Goal: Task Accomplishment & Management: Use online tool/utility

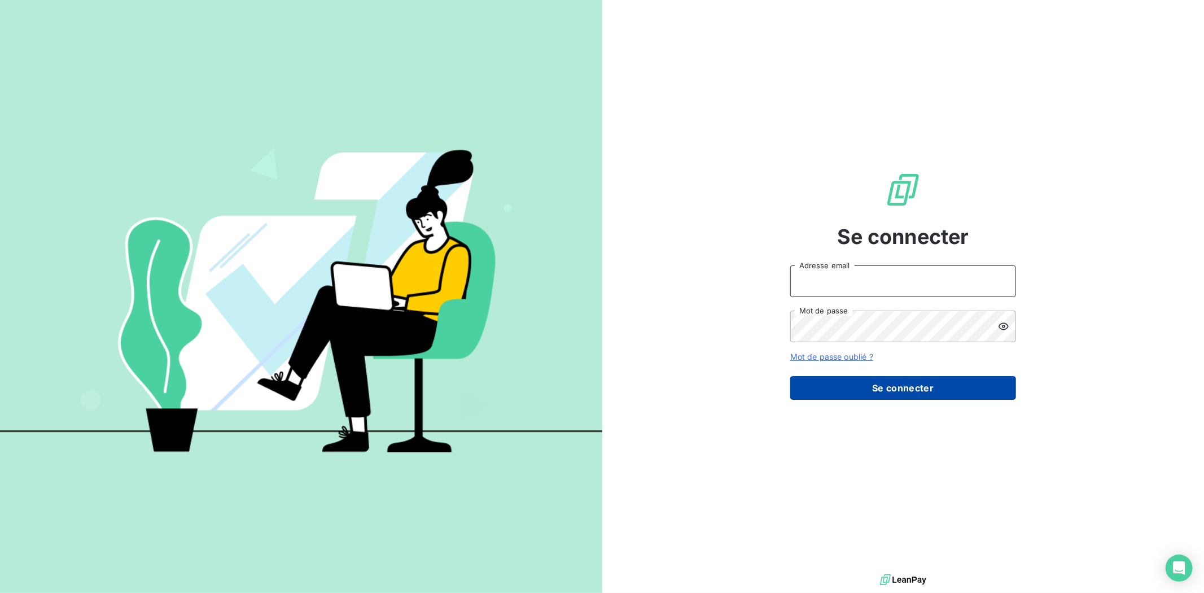
type input "[EMAIL_ADDRESS][DOMAIN_NAME]"
click at [903, 386] on button "Se connecter" at bounding box center [903, 388] width 226 height 24
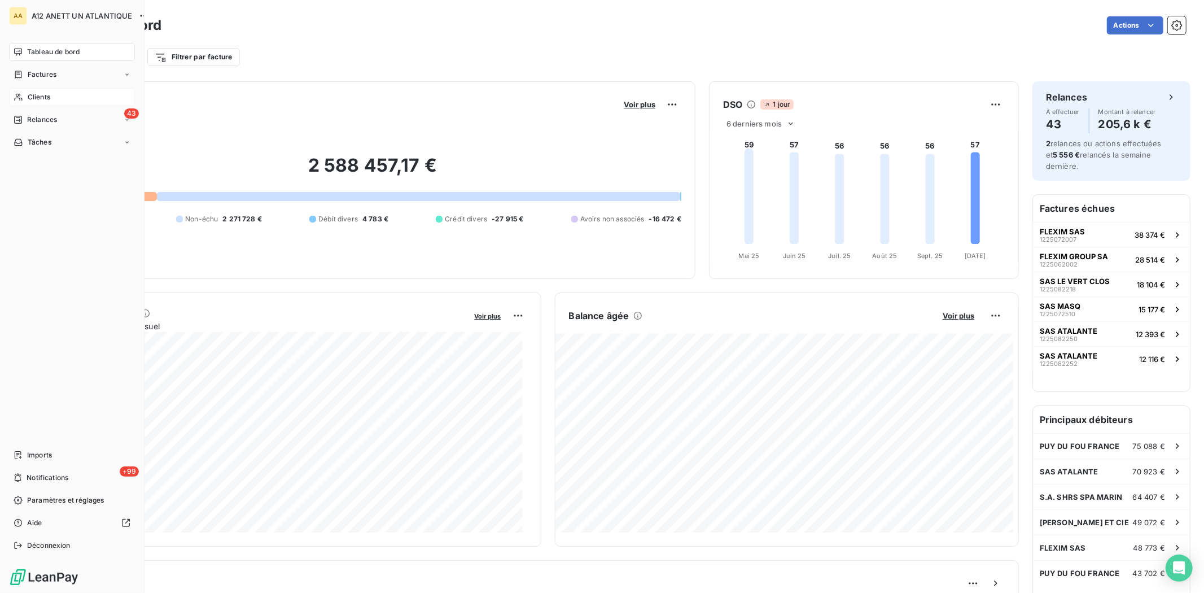
click at [45, 94] on span "Clients" at bounding box center [39, 97] width 23 height 10
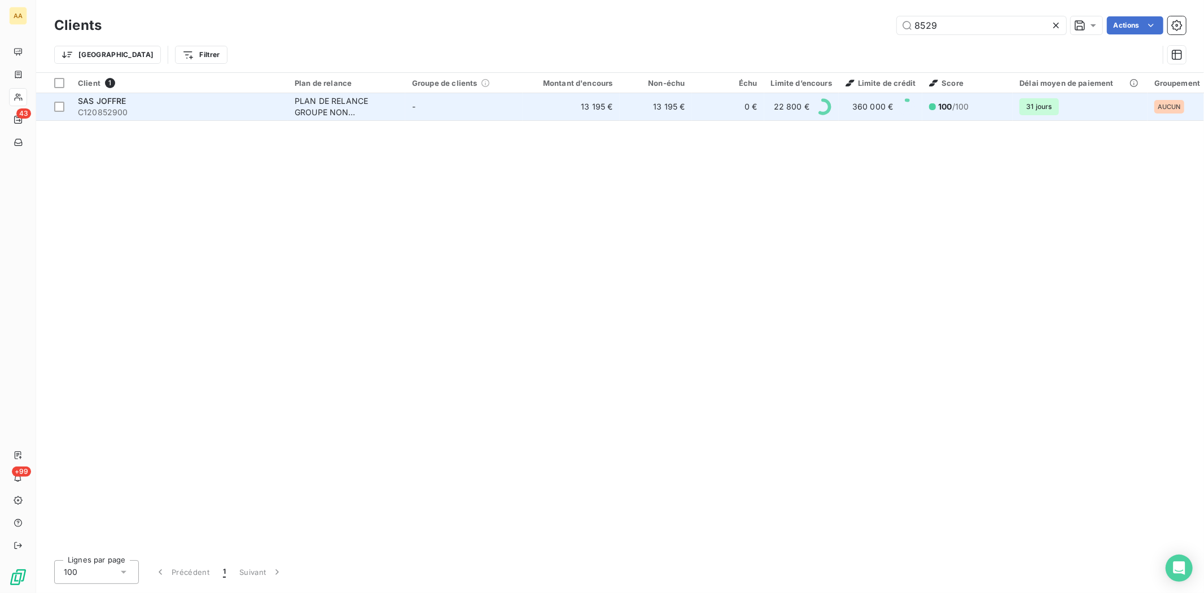
type input "8529"
click at [91, 102] on span "SAS JOFFRE" at bounding box center [102, 101] width 49 height 10
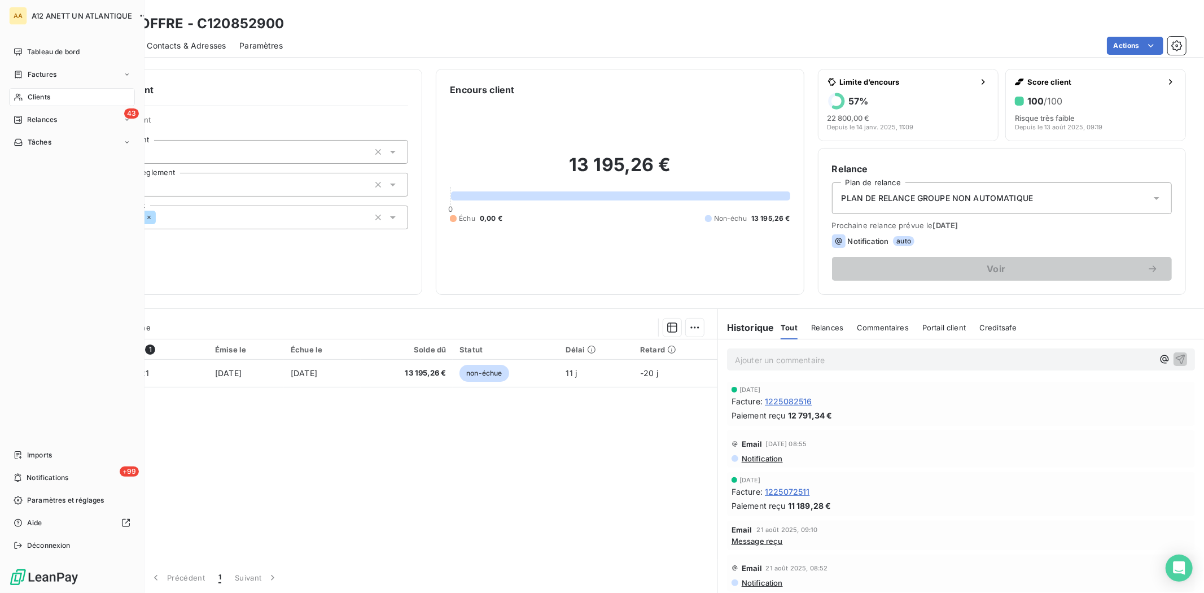
click at [34, 93] on span "Clients" at bounding box center [39, 97] width 23 height 10
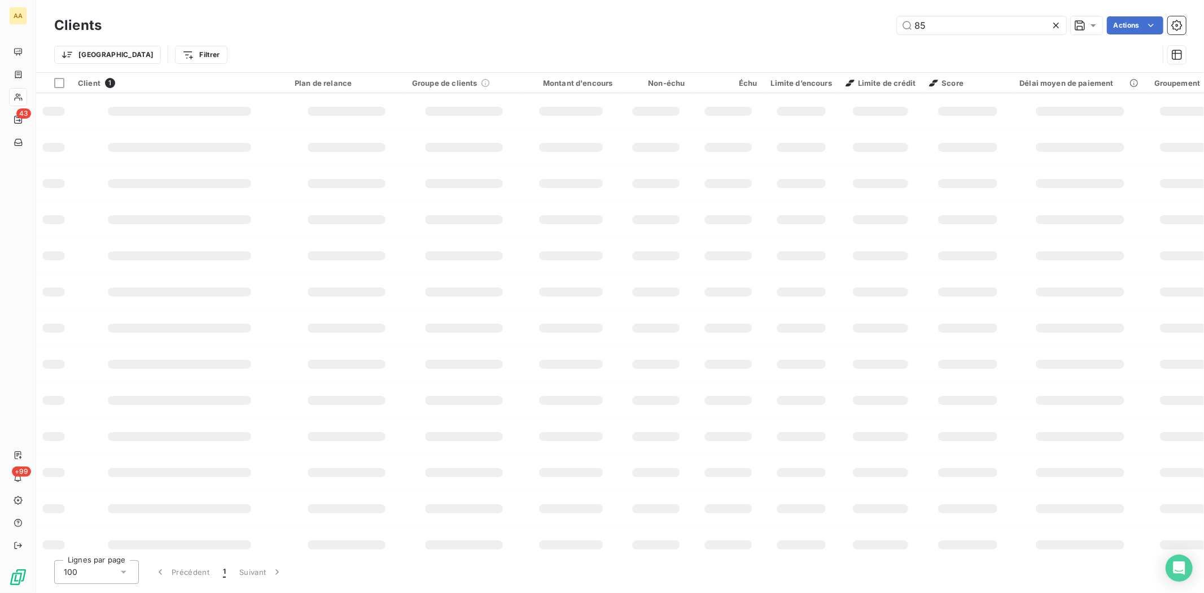
type input "8"
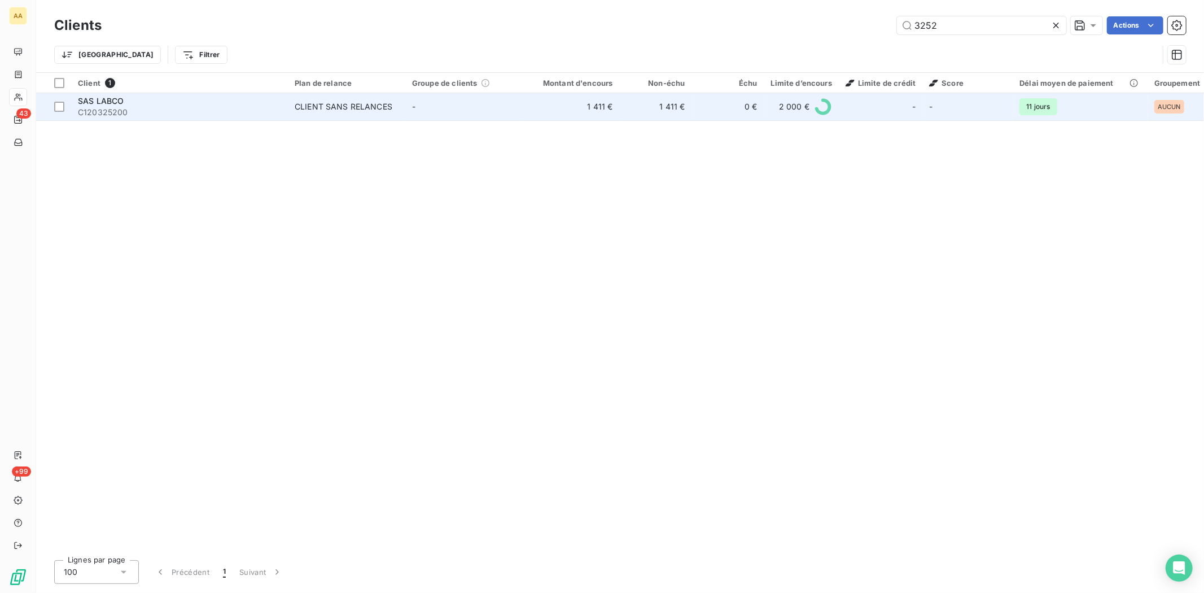
type input "3252"
click at [104, 109] on span "C120325200" at bounding box center [179, 112] width 203 height 11
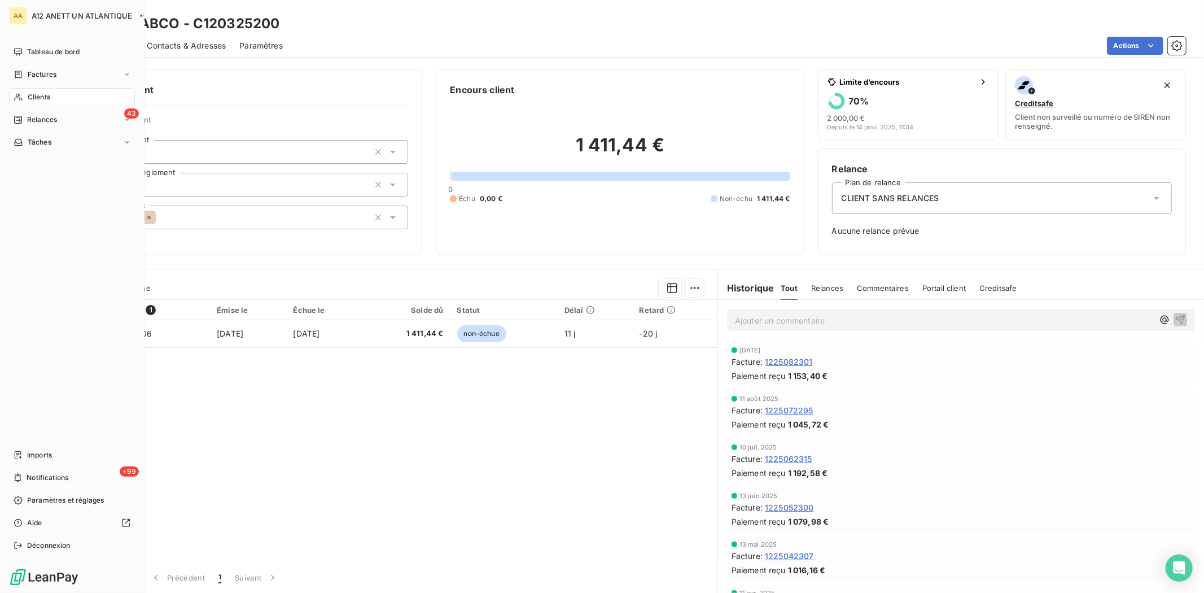
click at [42, 98] on span "Clients" at bounding box center [39, 97] width 23 height 10
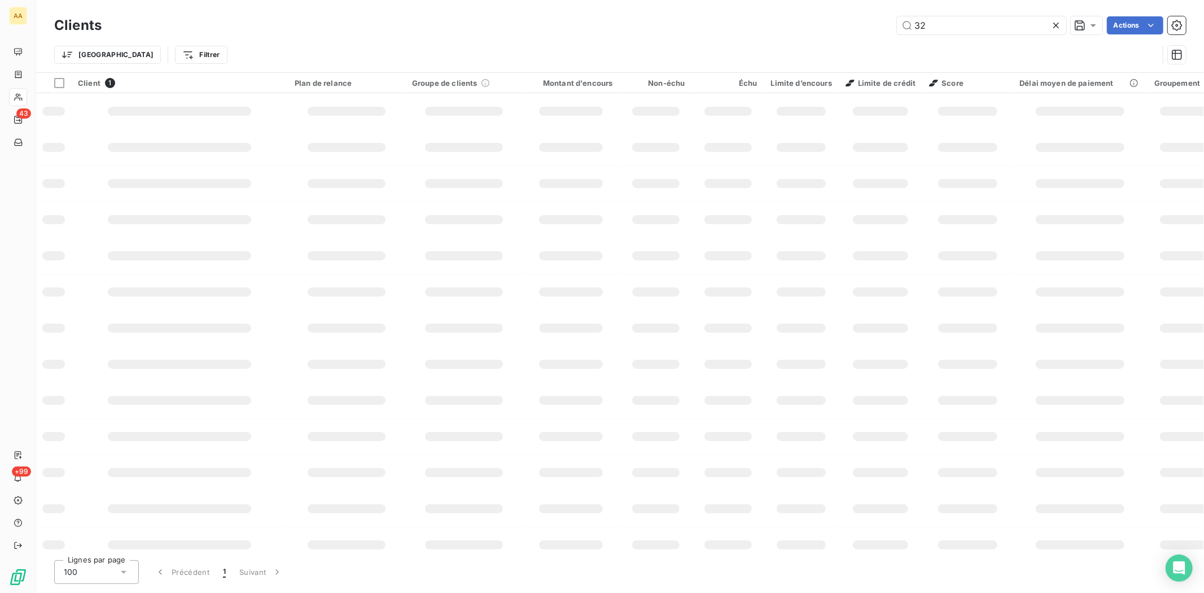
type input "3"
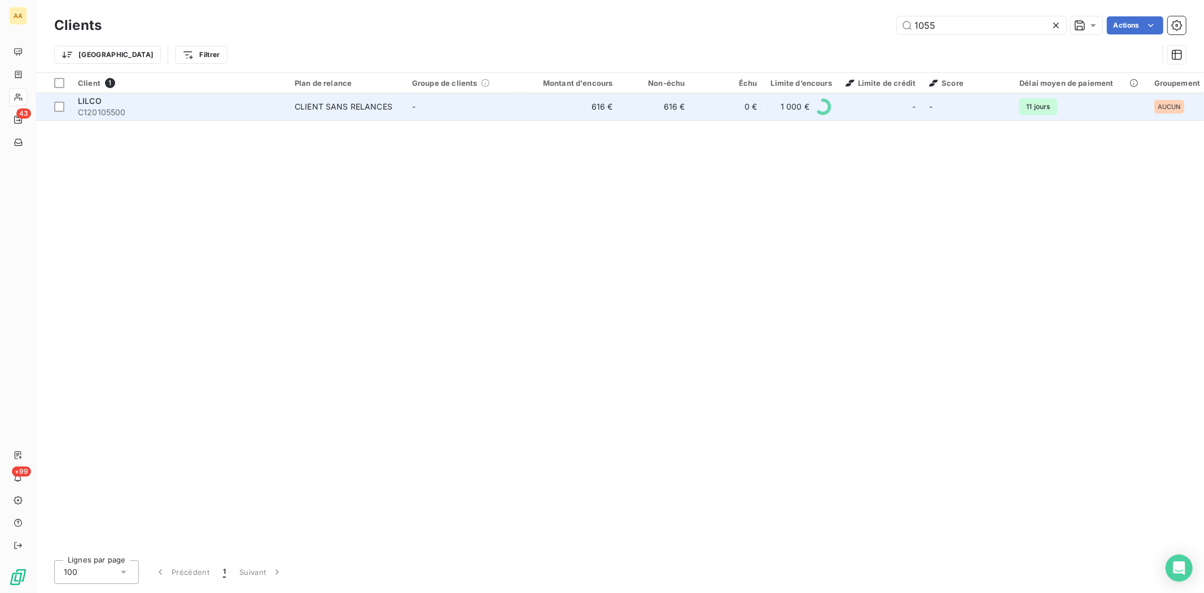
type input "1055"
click at [93, 111] on span "C120105500" at bounding box center [179, 112] width 203 height 11
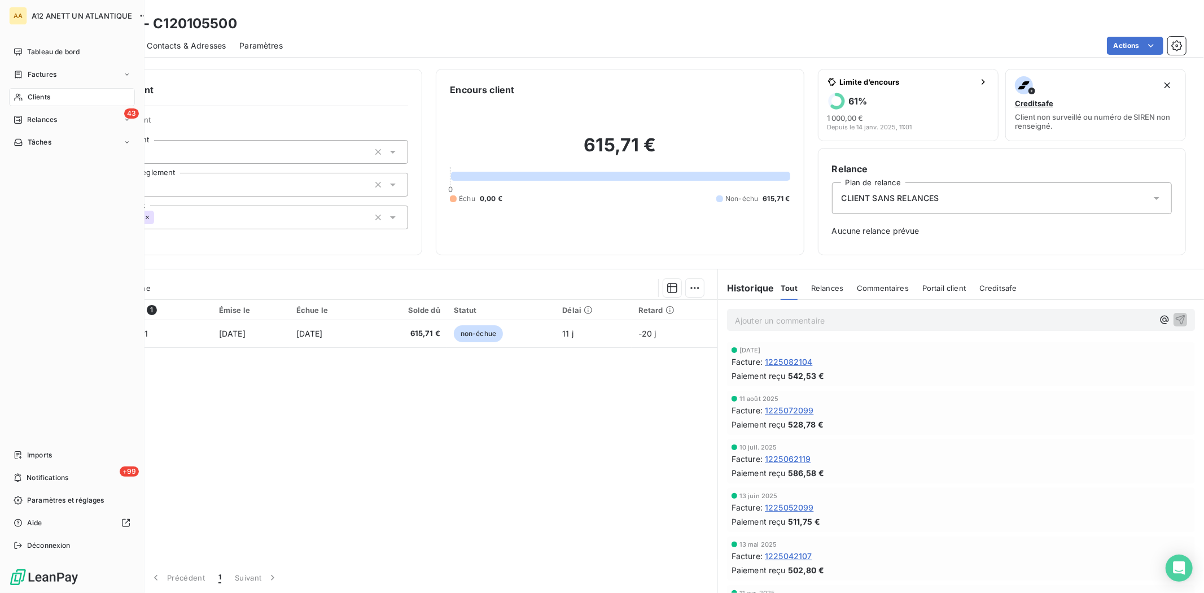
click at [46, 99] on span "Clients" at bounding box center [39, 97] width 23 height 10
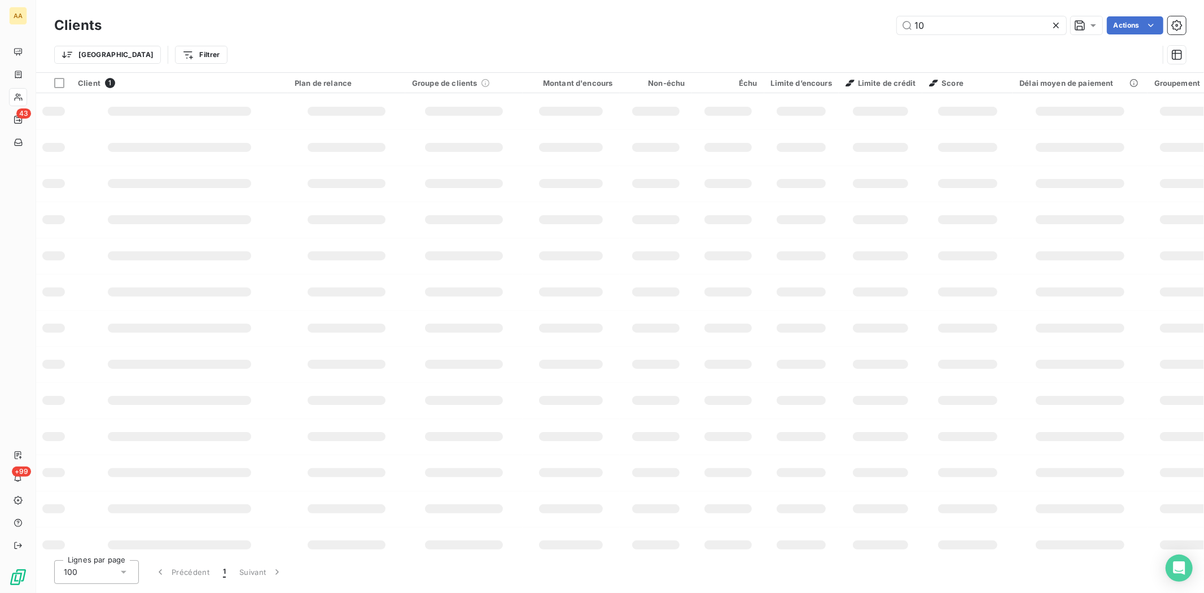
type input "1"
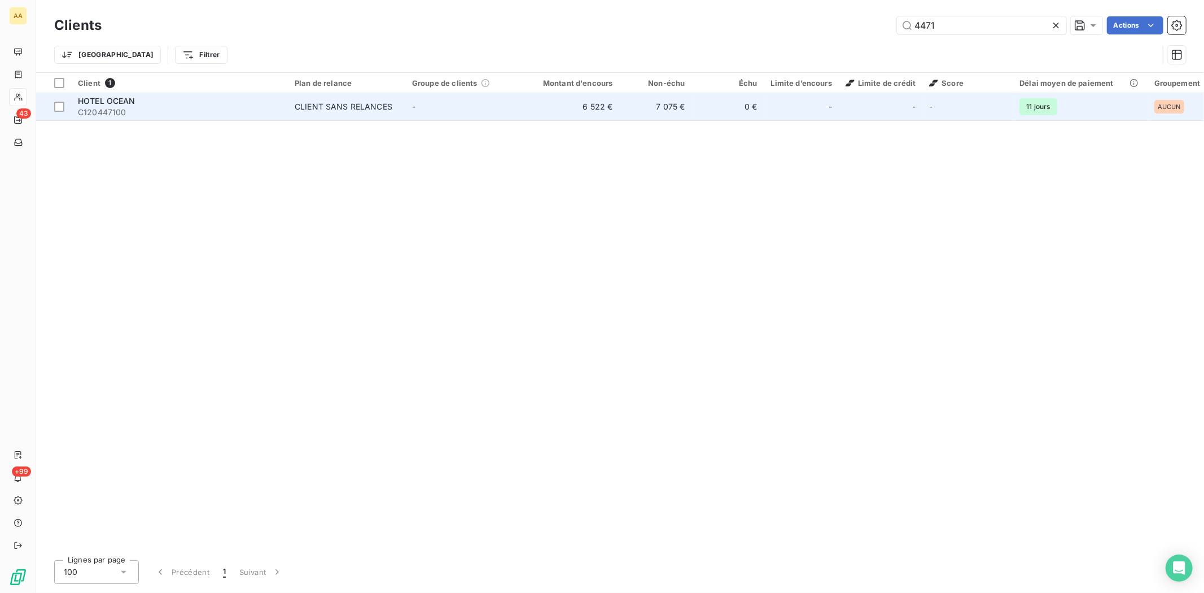
type input "4471"
click at [126, 110] on span "C120447100" at bounding box center [179, 112] width 203 height 11
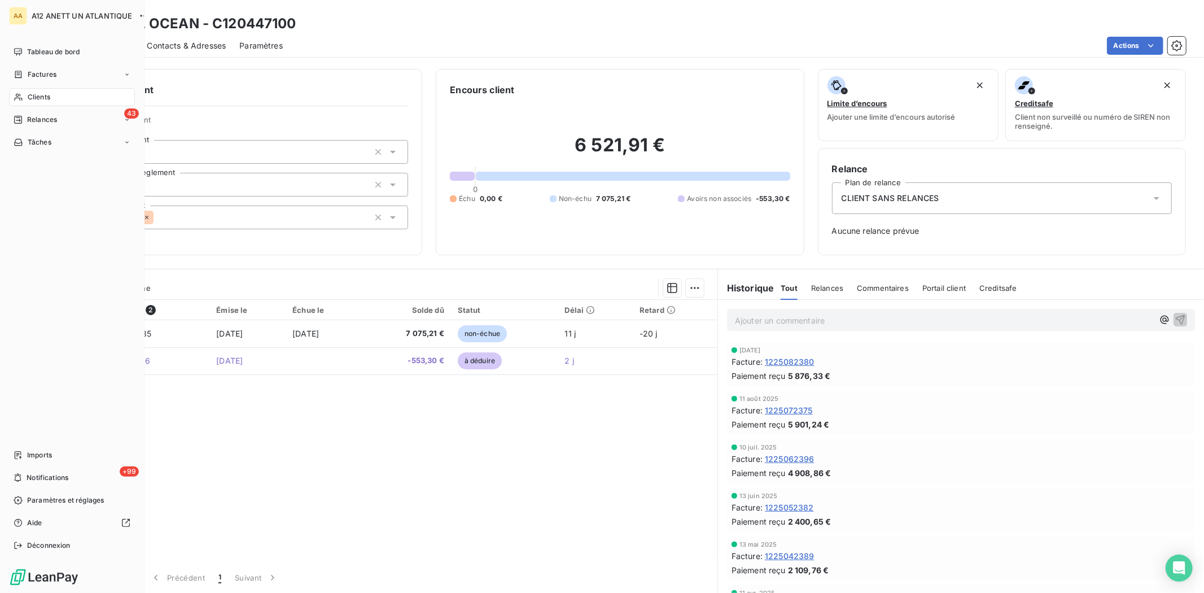
click at [49, 96] on span "Clients" at bounding box center [39, 97] width 23 height 10
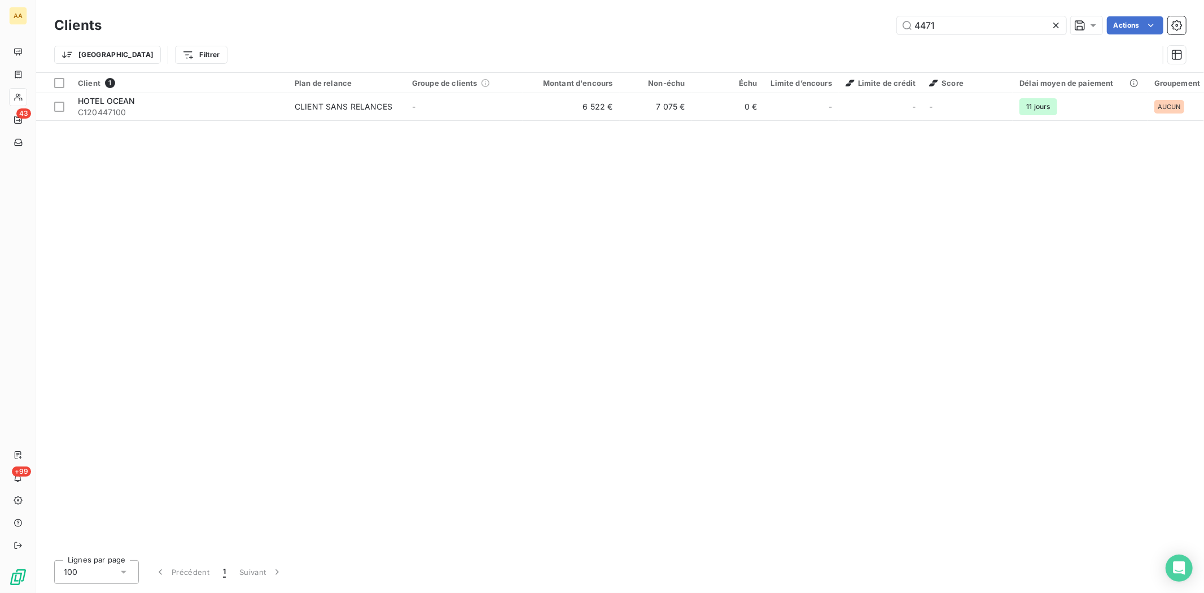
drag, startPoint x: 950, startPoint y: 26, endPoint x: 883, endPoint y: 25, distance: 67.2
click at [883, 25] on div "4471 Actions" at bounding box center [650, 25] width 1071 height 18
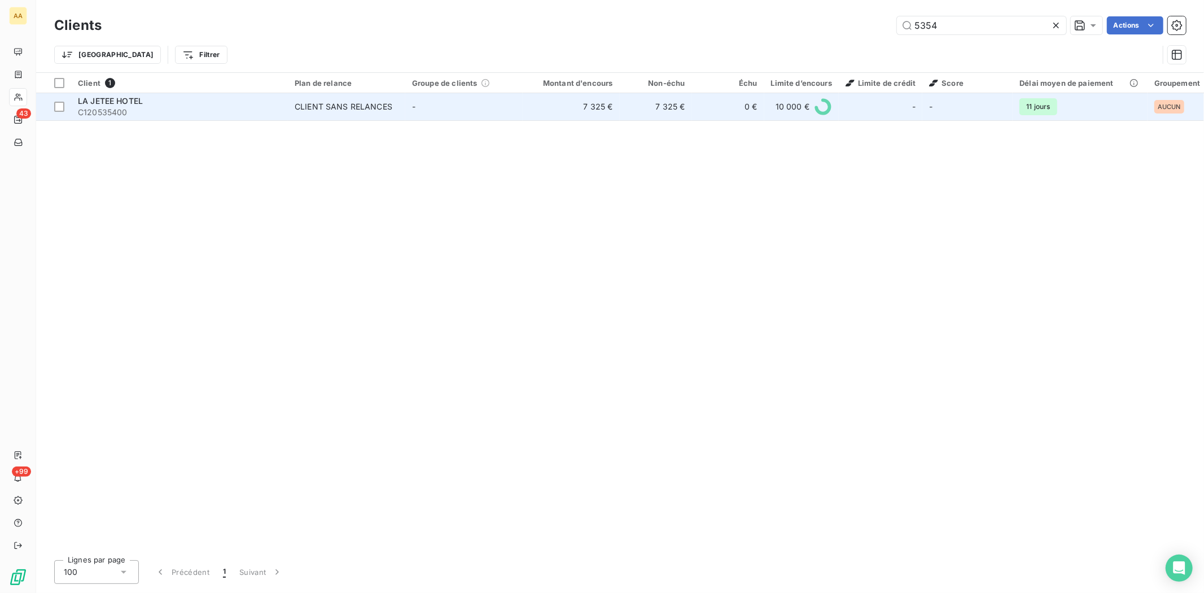
type input "5354"
click at [110, 109] on span "C120535400" at bounding box center [179, 112] width 203 height 11
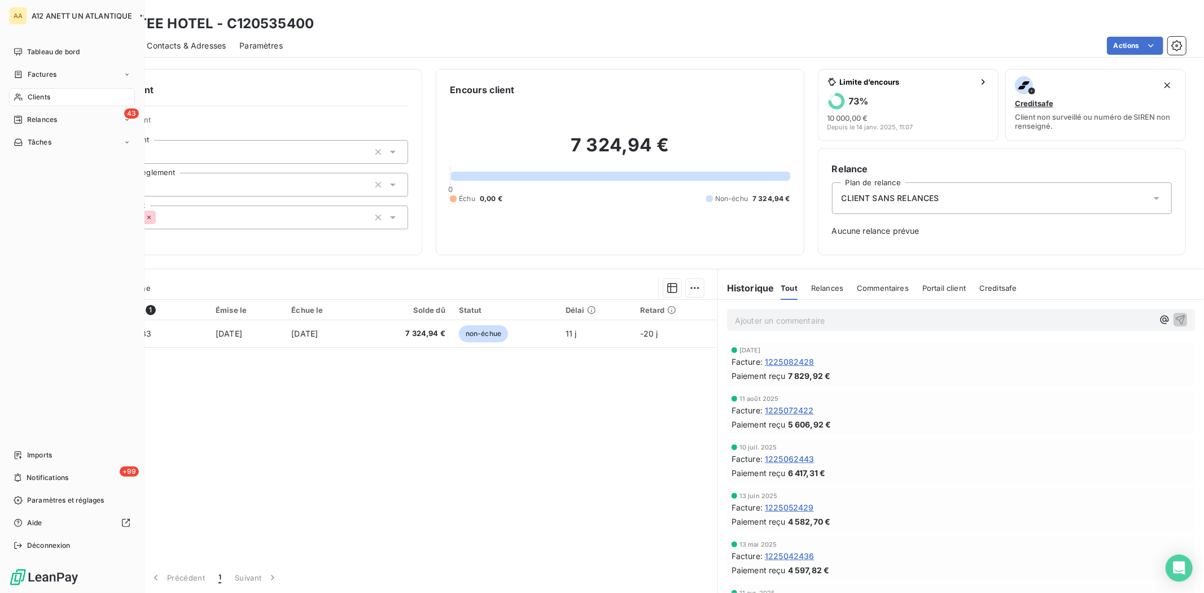
click at [26, 98] on div "Clients" at bounding box center [72, 97] width 126 height 18
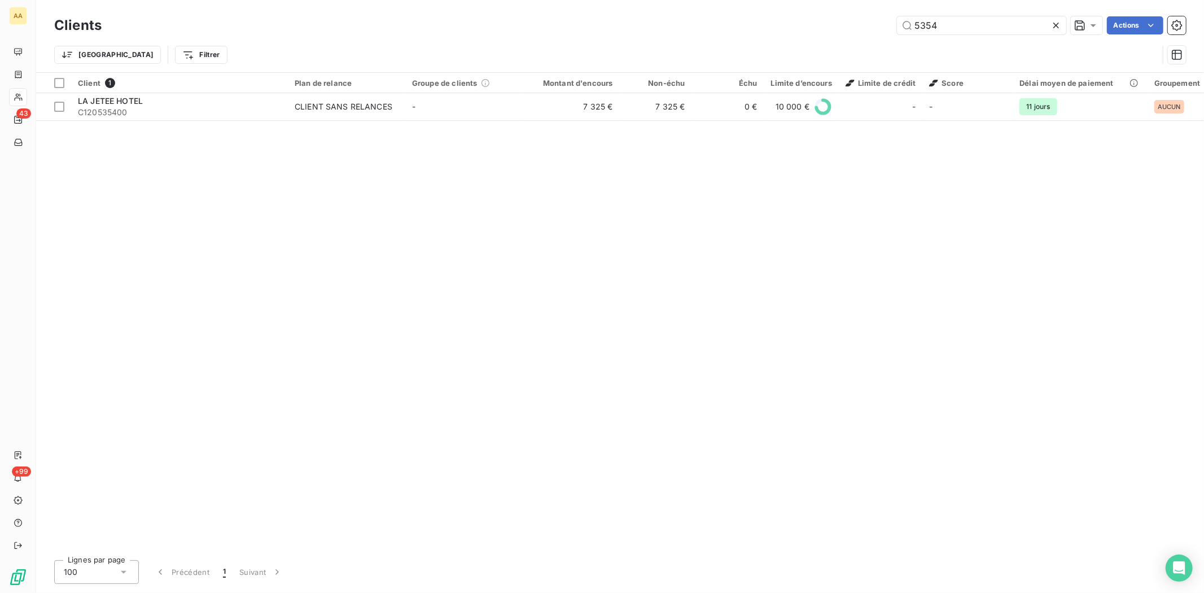
drag, startPoint x: 962, startPoint y: 26, endPoint x: 868, endPoint y: 26, distance: 93.7
click at [868, 26] on div "5354 Actions" at bounding box center [650, 25] width 1071 height 18
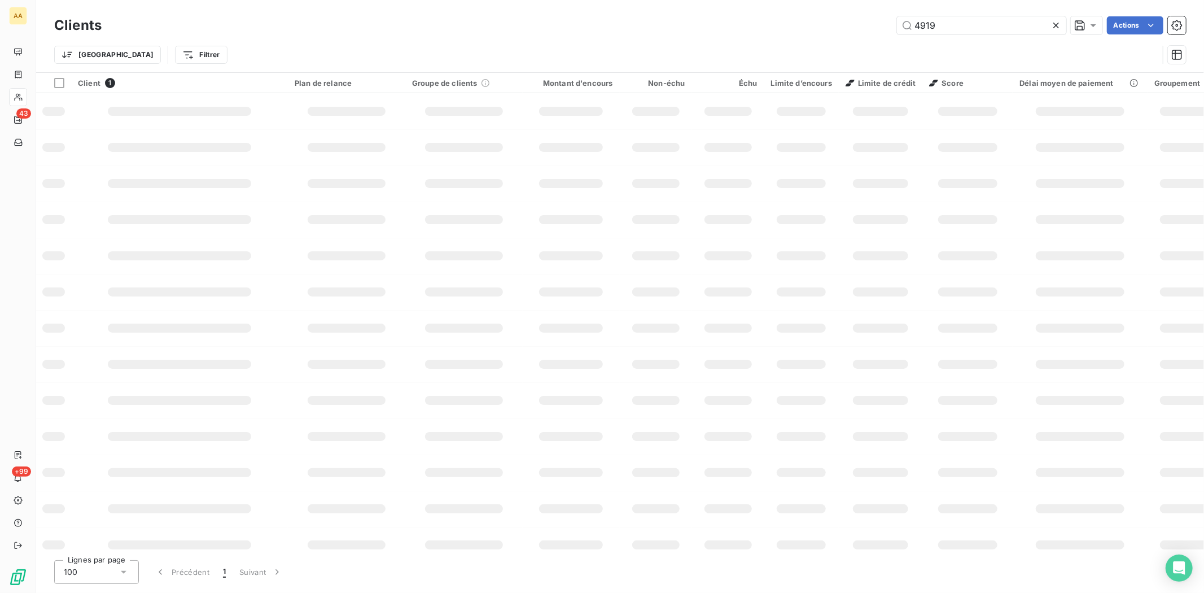
type input "4919"
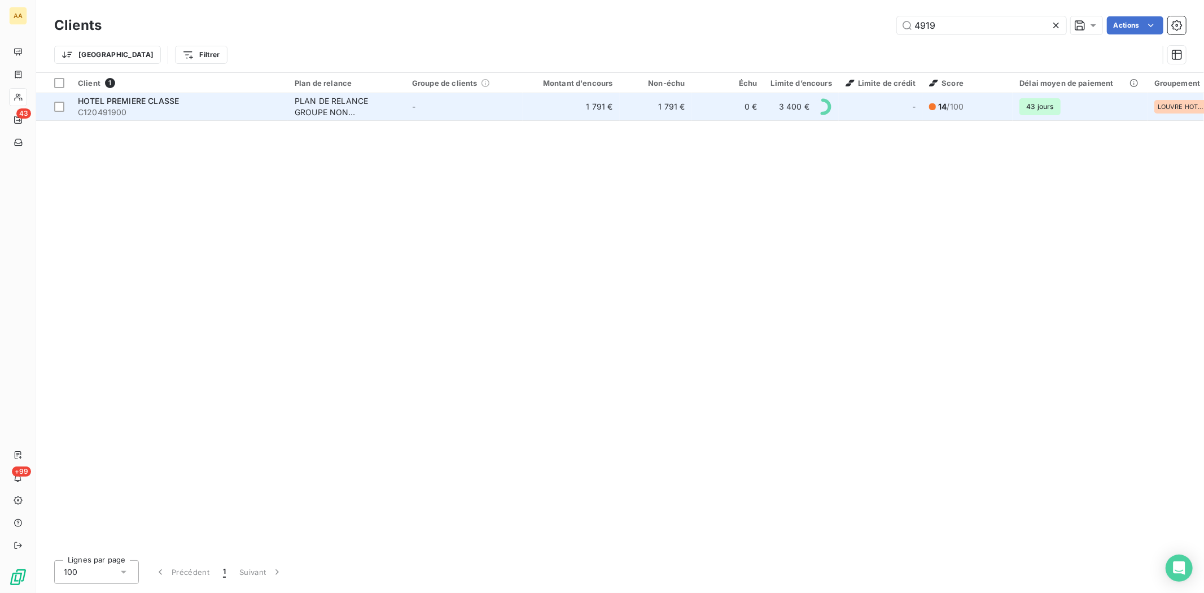
click at [142, 104] on span "HOTEL PREMIERE CLASSE" at bounding box center [128, 101] width 101 height 10
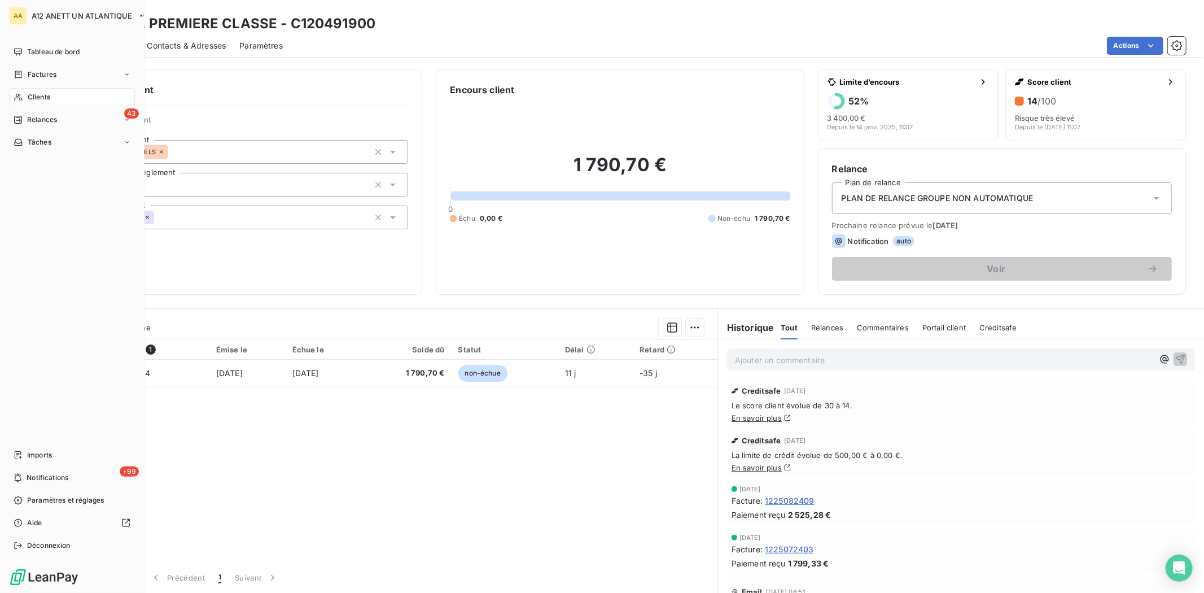
click at [29, 99] on span "Clients" at bounding box center [39, 97] width 23 height 10
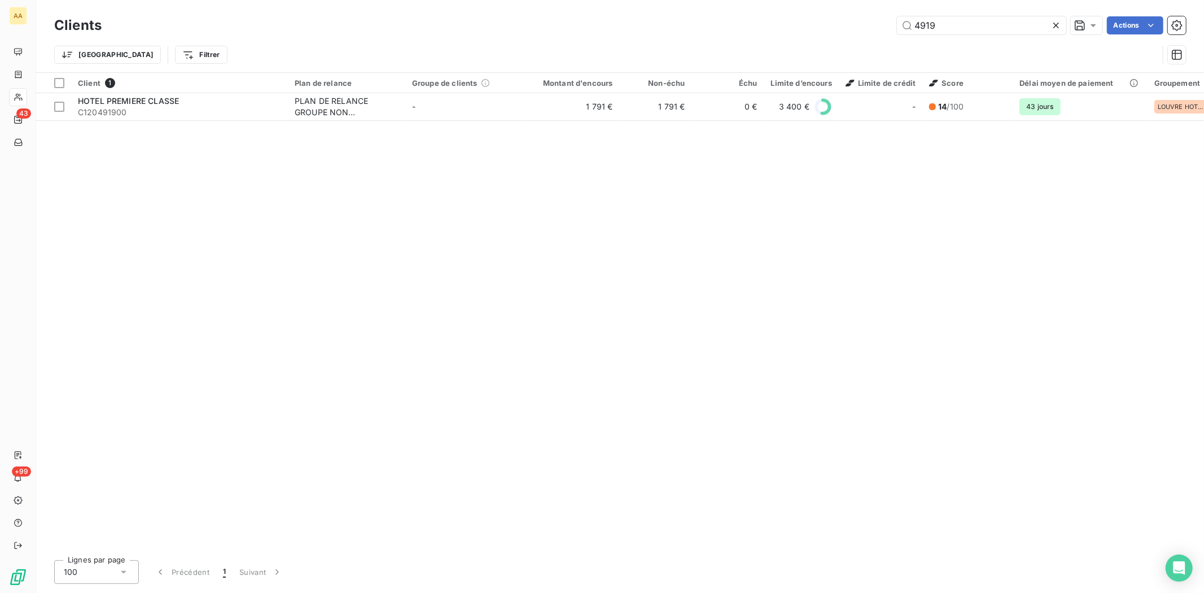
drag, startPoint x: 966, startPoint y: 23, endPoint x: 849, endPoint y: 42, distance: 118.4
click at [849, 42] on div "Clients 4919 Actions Trier Filtrer" at bounding box center [620, 43] width 1132 height 59
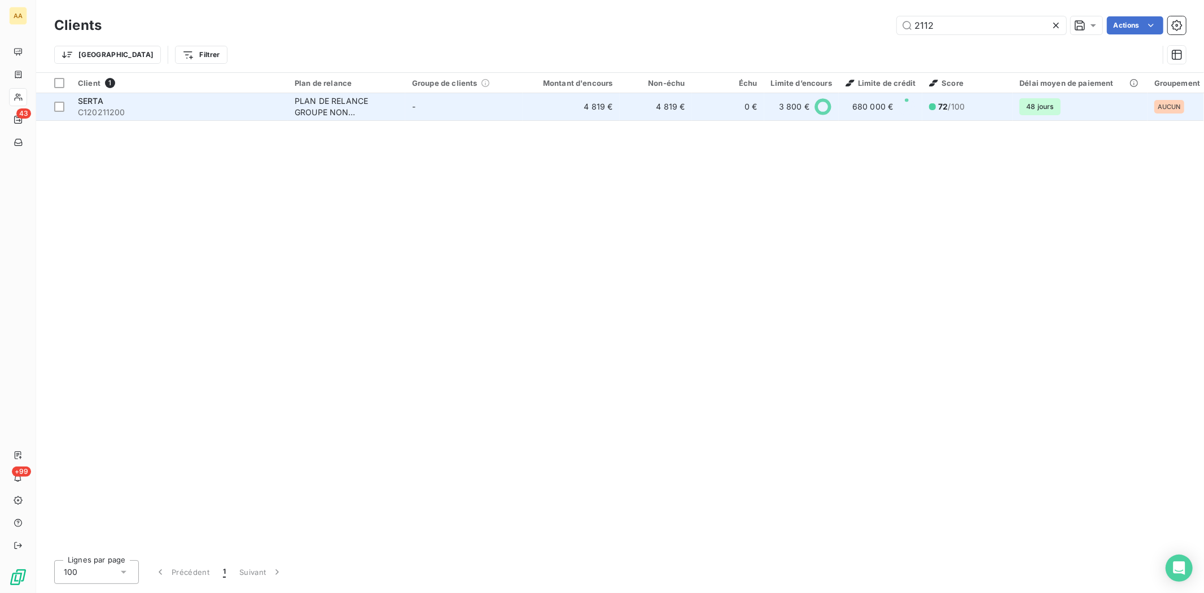
type input "2112"
click at [131, 104] on div "SERTA" at bounding box center [179, 100] width 203 height 11
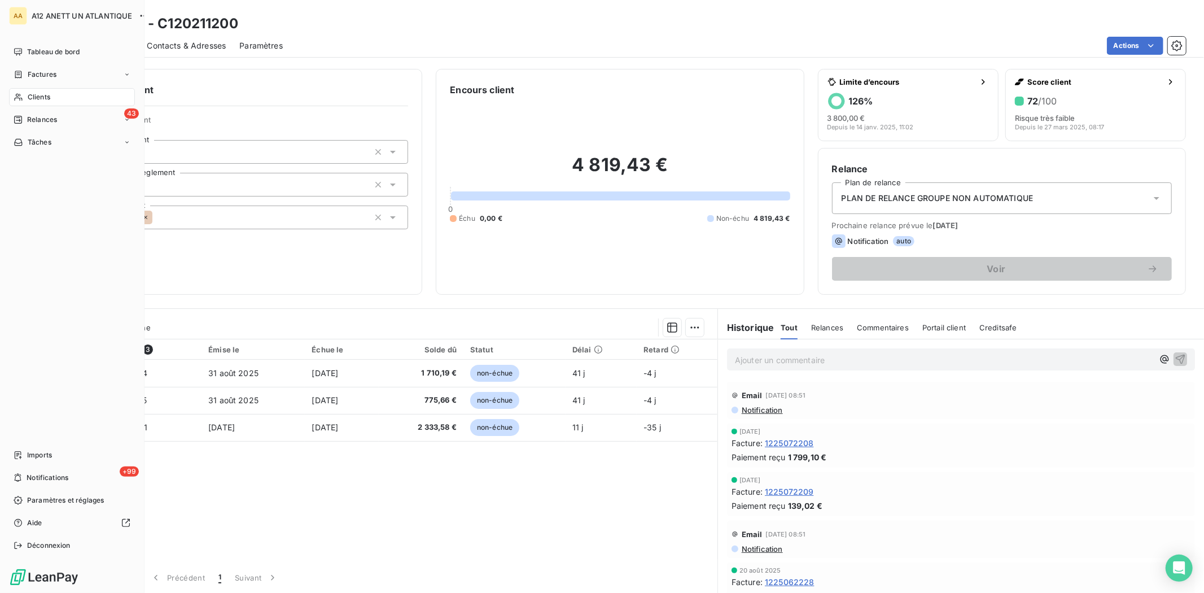
click at [38, 94] on span "Clients" at bounding box center [39, 97] width 23 height 10
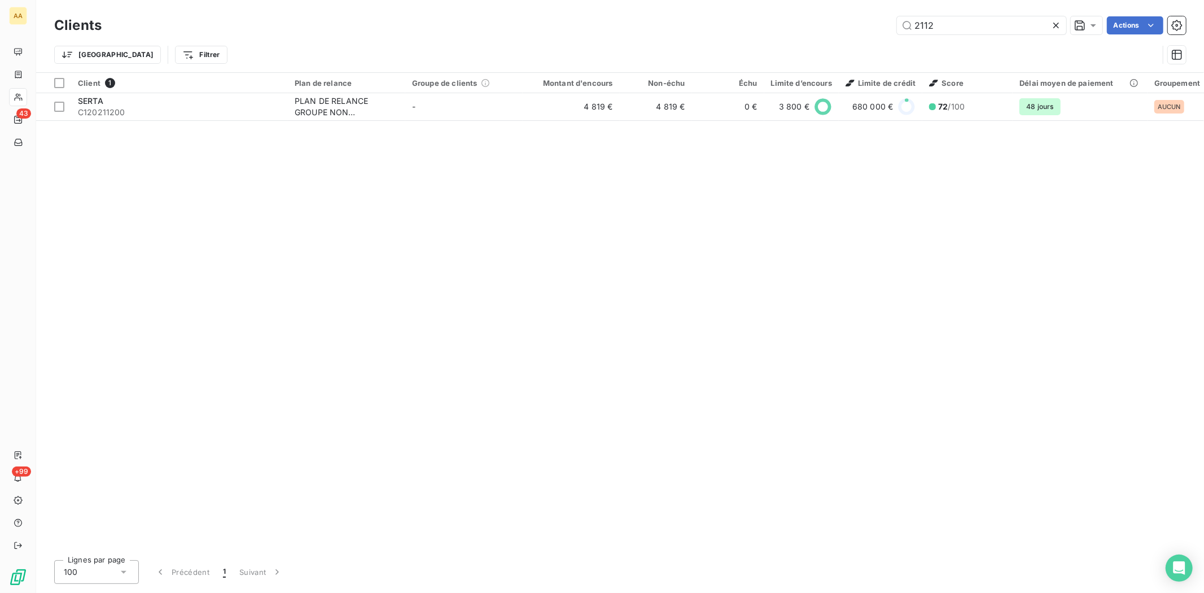
drag, startPoint x: 944, startPoint y: 24, endPoint x: 883, endPoint y: 21, distance: 61.0
click at [888, 23] on div "2112 Actions" at bounding box center [650, 25] width 1071 height 18
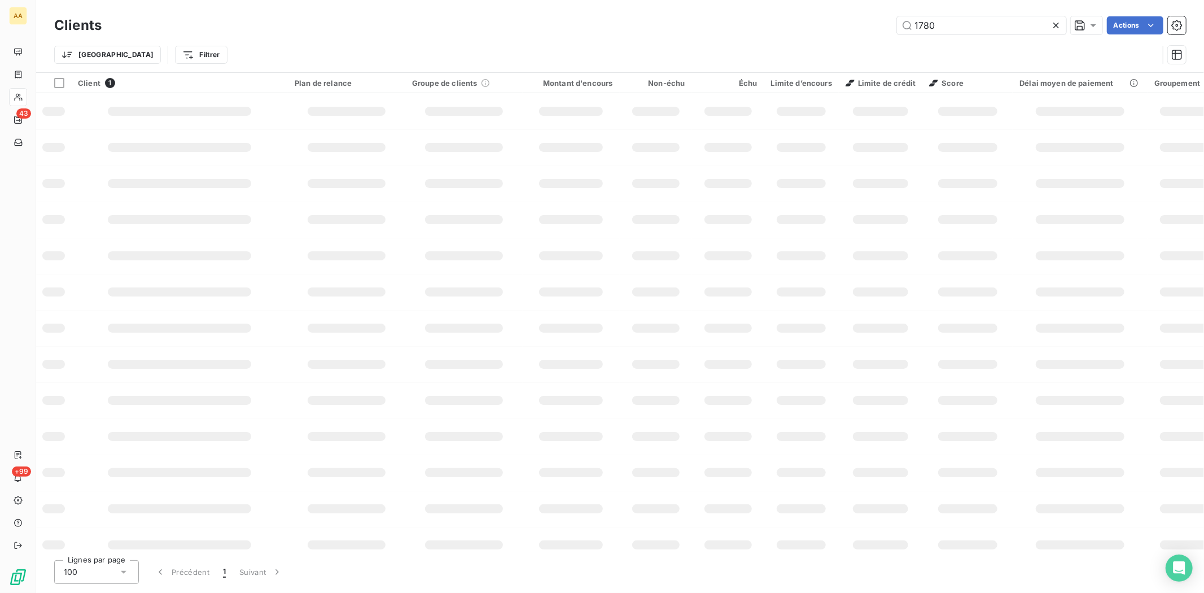
type input "1780"
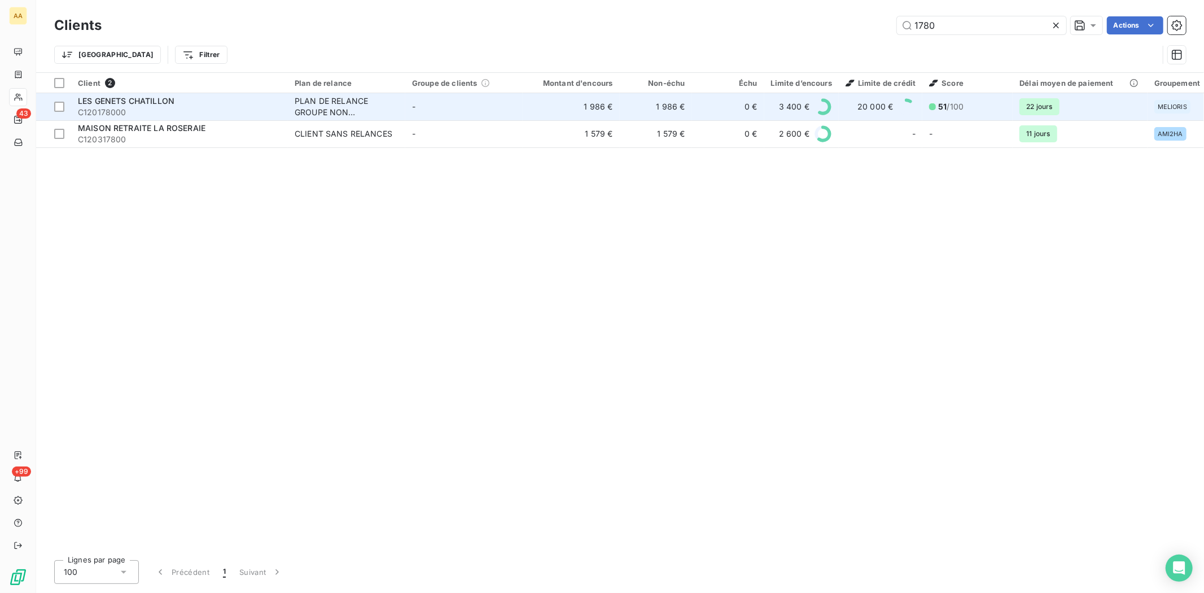
click at [104, 98] on span "LES GENETS CHATILLON" at bounding box center [126, 101] width 97 height 10
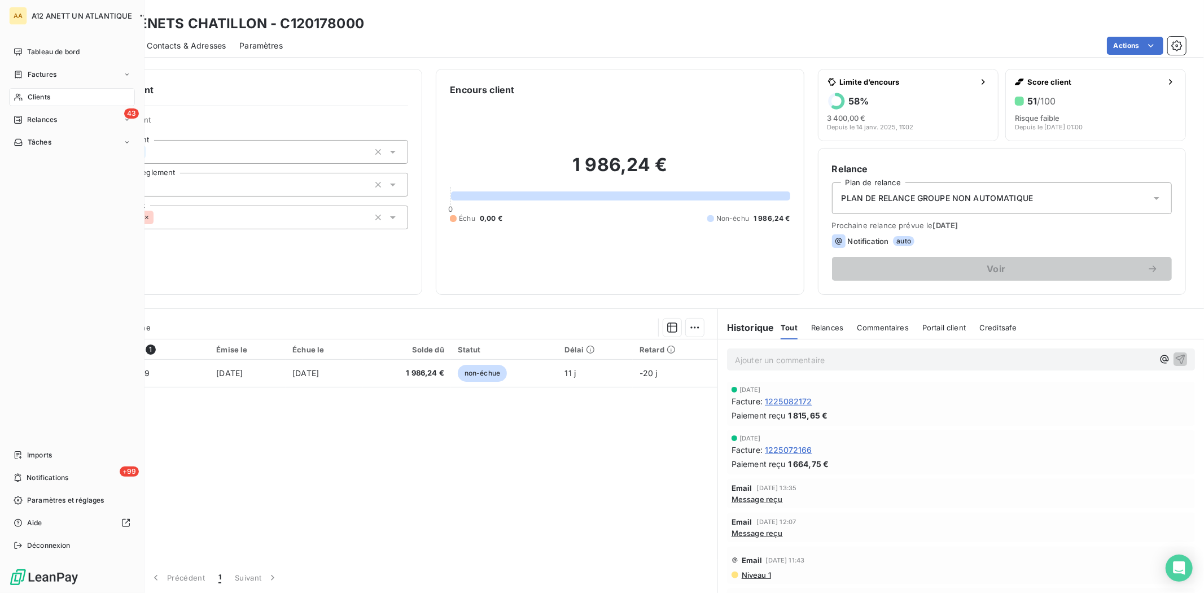
click at [47, 102] on div "Clients" at bounding box center [72, 97] width 126 height 18
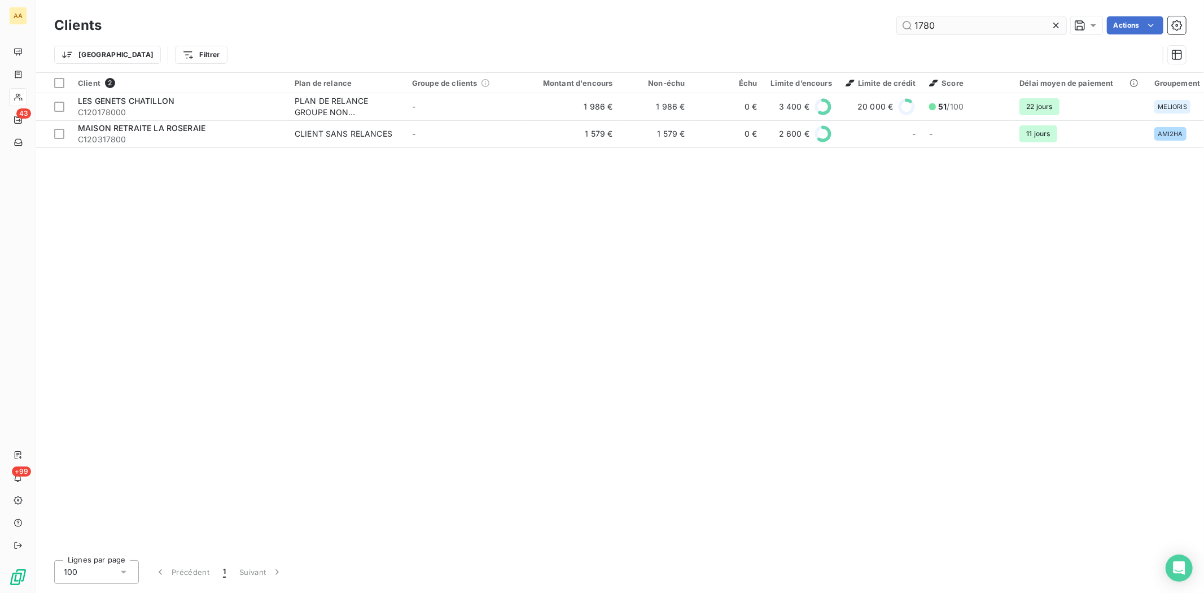
drag, startPoint x: 997, startPoint y: 37, endPoint x: 938, endPoint y: 29, distance: 59.7
click at [990, 35] on div "Clients 1780 Actions Trier Filtrer" at bounding box center [620, 43] width 1132 height 59
drag, startPoint x: 938, startPoint y: 29, endPoint x: 869, endPoint y: 25, distance: 69.0
click at [869, 25] on div "1780 Actions" at bounding box center [650, 25] width 1071 height 18
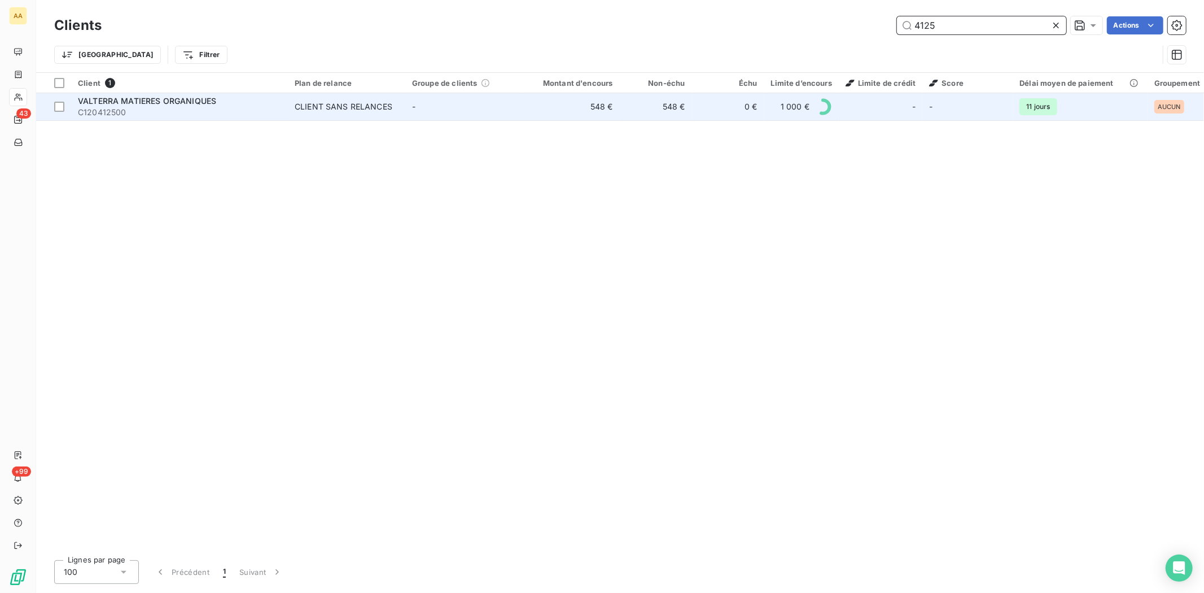
type input "4125"
click at [103, 112] on span "C120412500" at bounding box center [179, 112] width 203 height 11
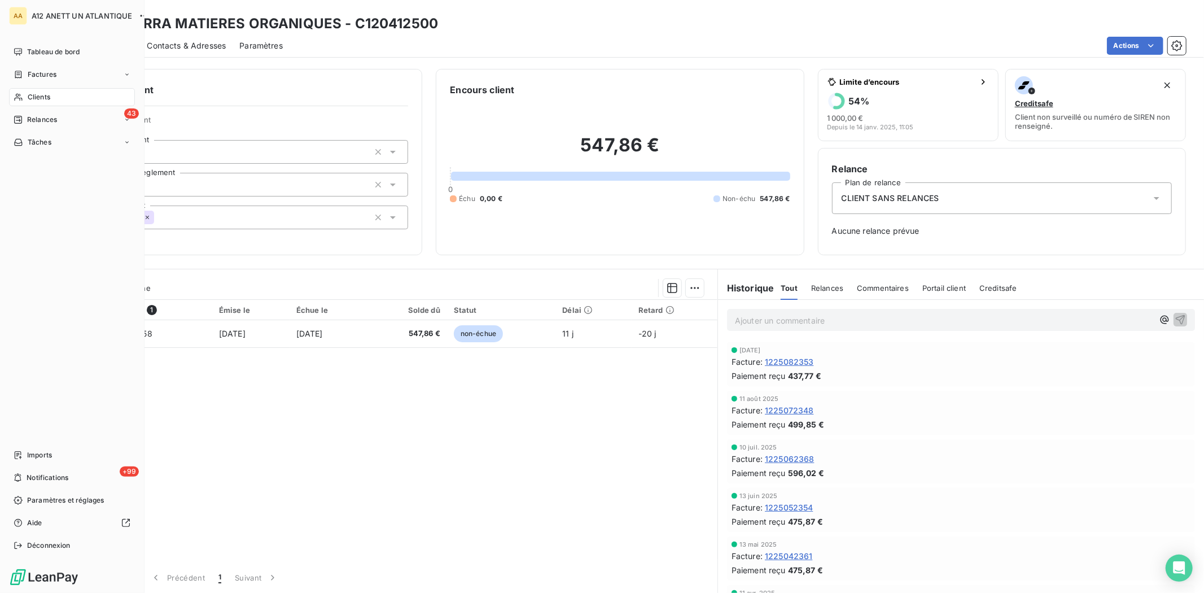
click at [31, 96] on span "Clients" at bounding box center [39, 97] width 23 height 10
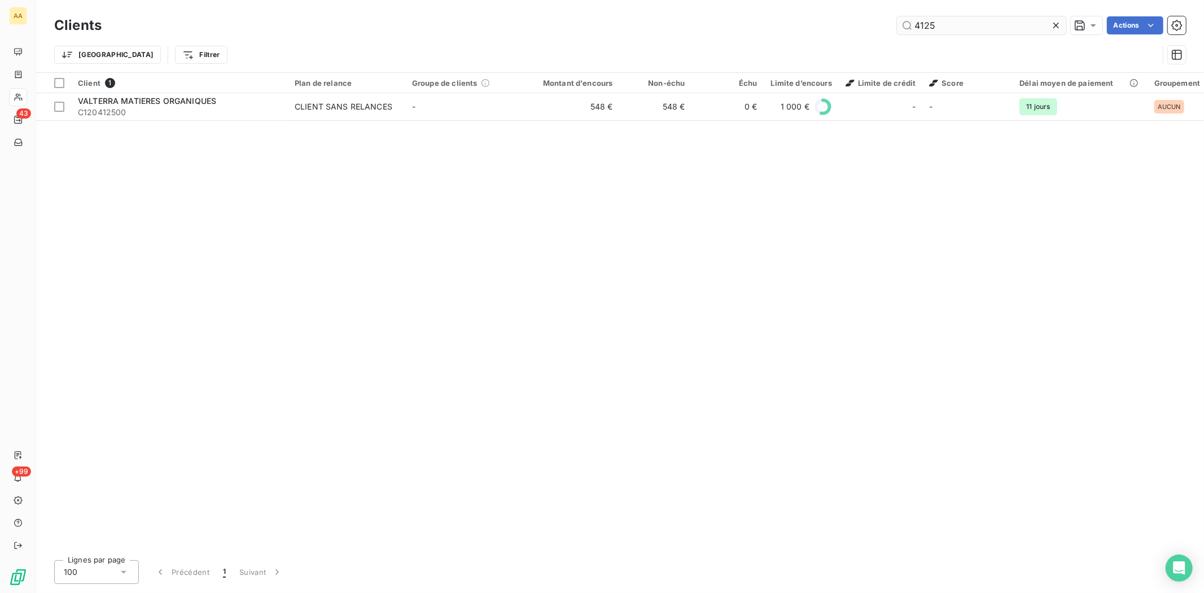
drag, startPoint x: 944, startPoint y: 24, endPoint x: 920, endPoint y: 29, distance: 23.7
click at [922, 29] on input "4125" at bounding box center [981, 25] width 169 height 18
click at [920, 29] on input "4125" at bounding box center [981, 25] width 169 height 18
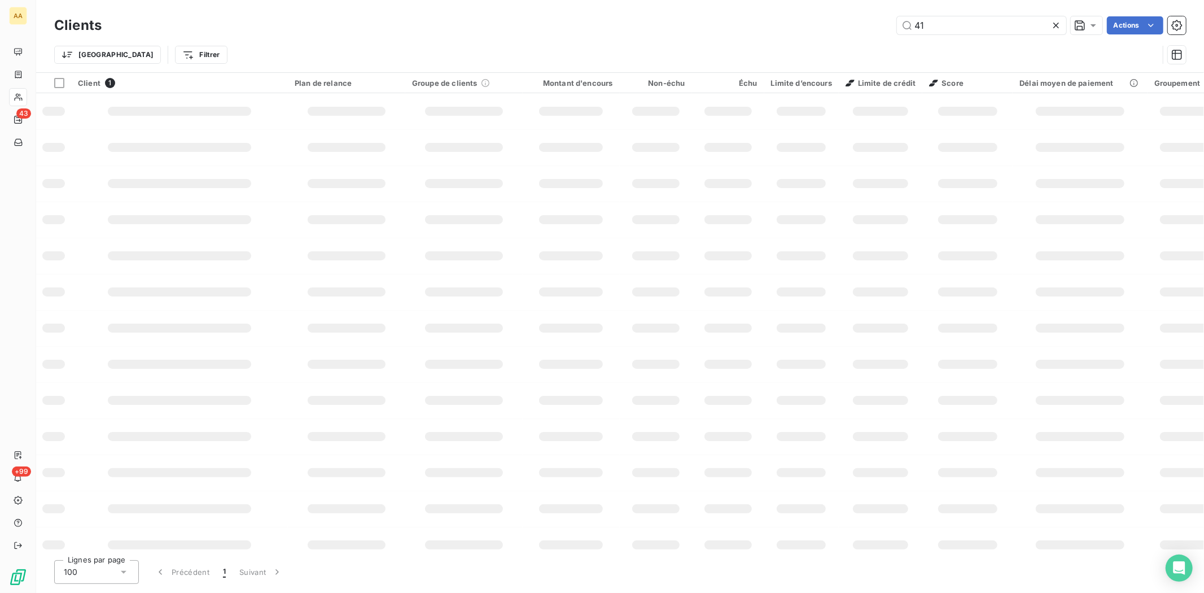
type input "4"
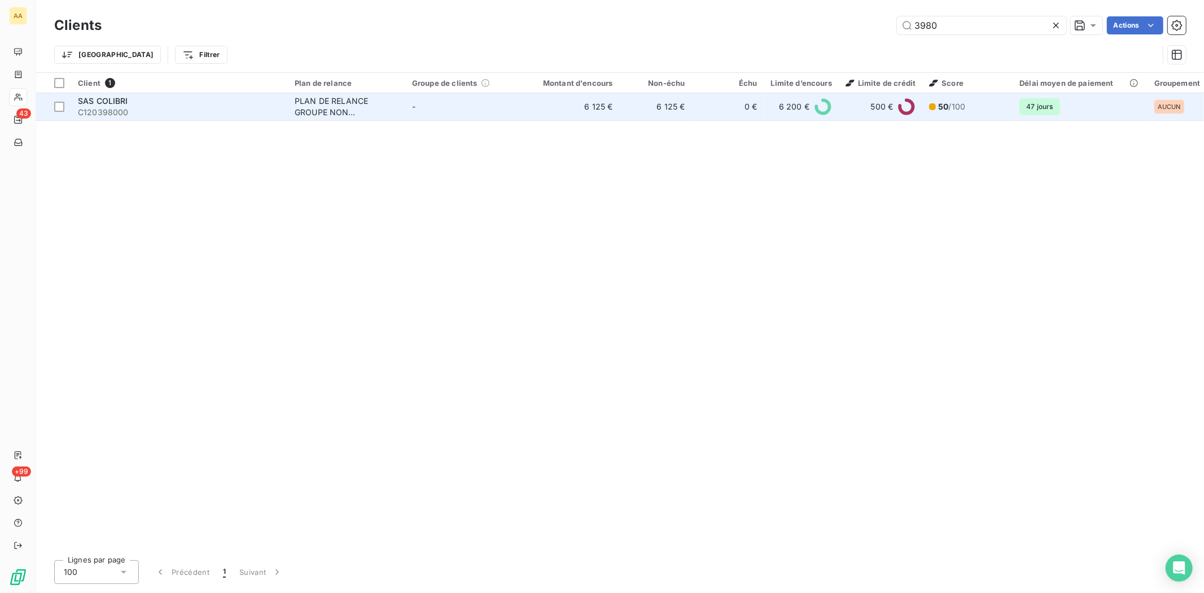
type input "3980"
click at [120, 113] on span "C120398000" at bounding box center [179, 112] width 203 height 11
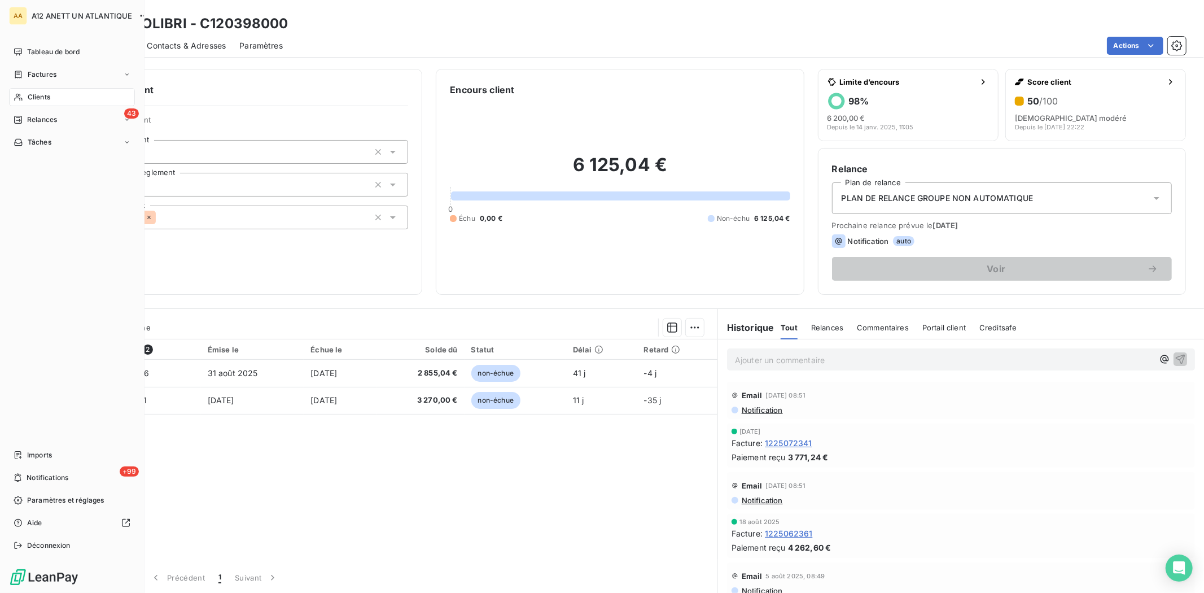
click at [44, 97] on span "Clients" at bounding box center [39, 97] width 23 height 10
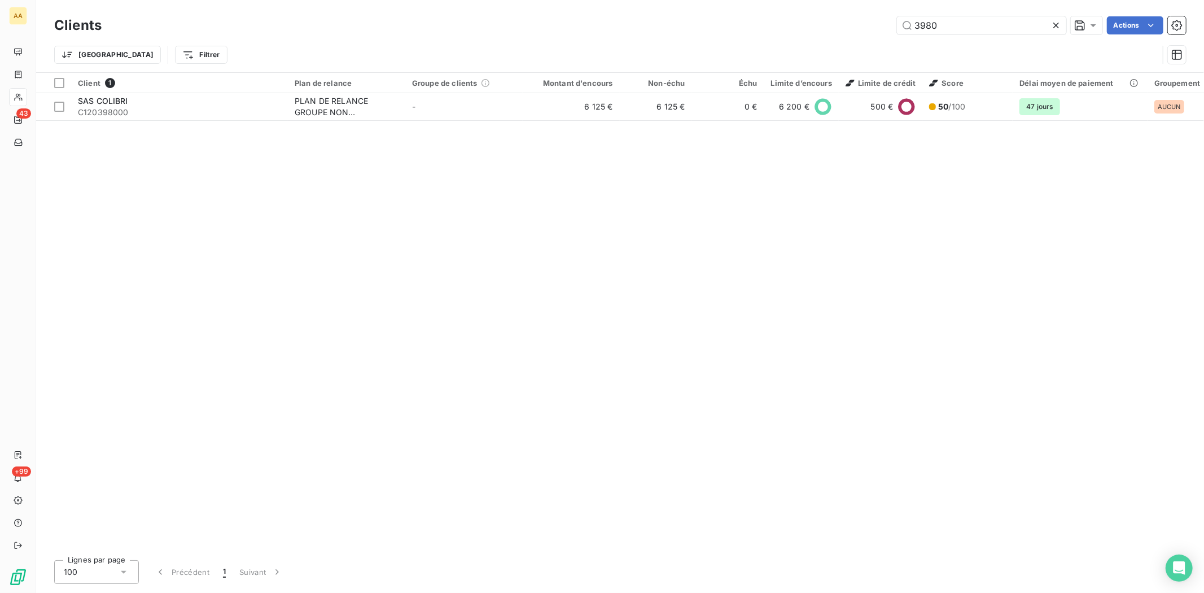
drag, startPoint x: 949, startPoint y: 25, endPoint x: 879, endPoint y: 24, distance: 70.0
click at [879, 24] on div "3980 Actions" at bounding box center [650, 25] width 1071 height 18
click at [976, 29] on input "3980" at bounding box center [981, 25] width 169 height 18
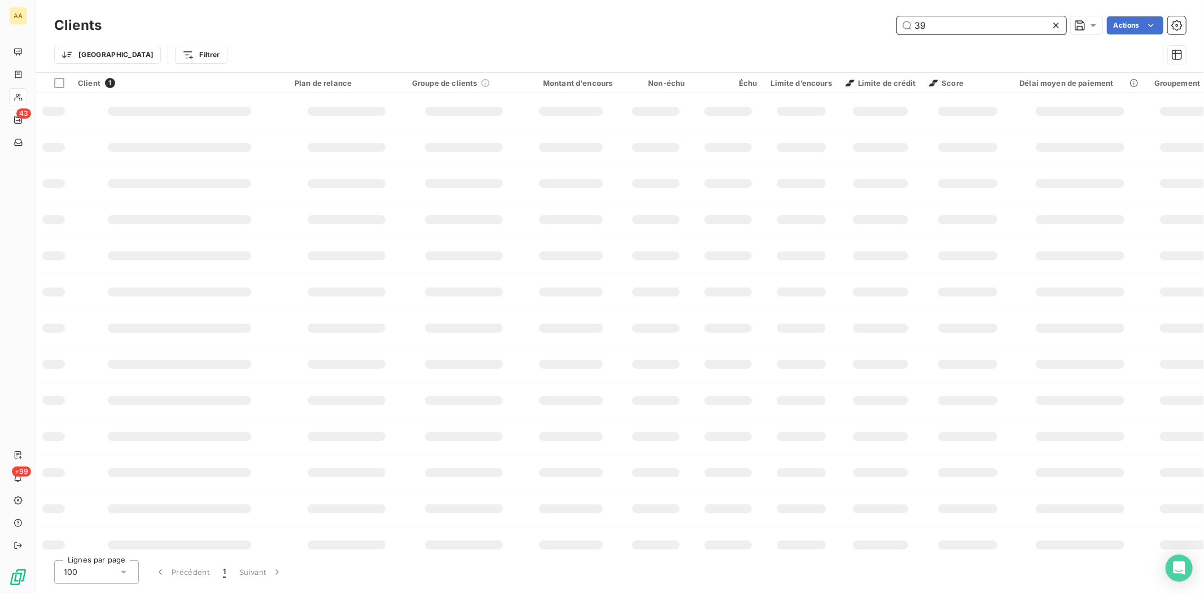
type input "3"
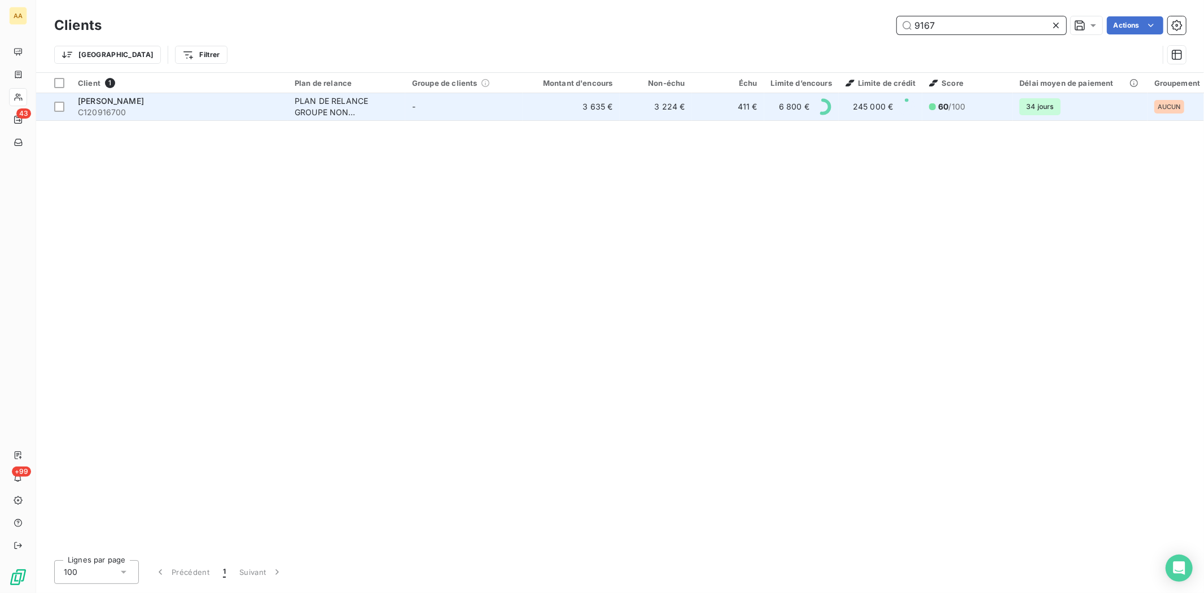
type input "9167"
click at [122, 115] on span "C120916700" at bounding box center [179, 112] width 203 height 11
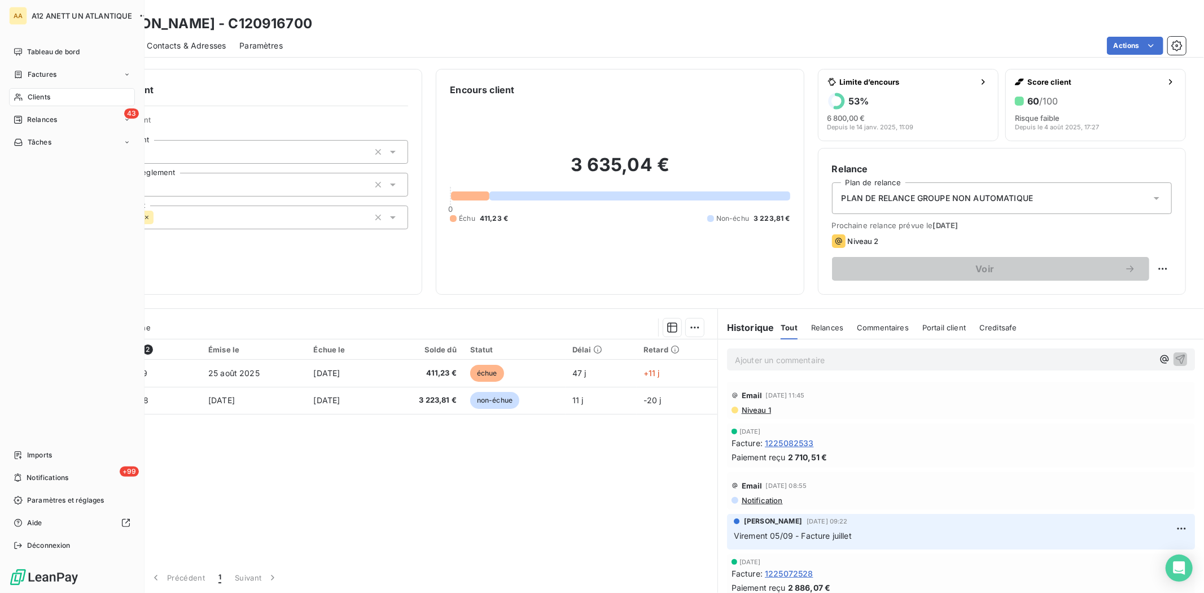
click at [38, 98] on span "Clients" at bounding box center [39, 97] width 23 height 10
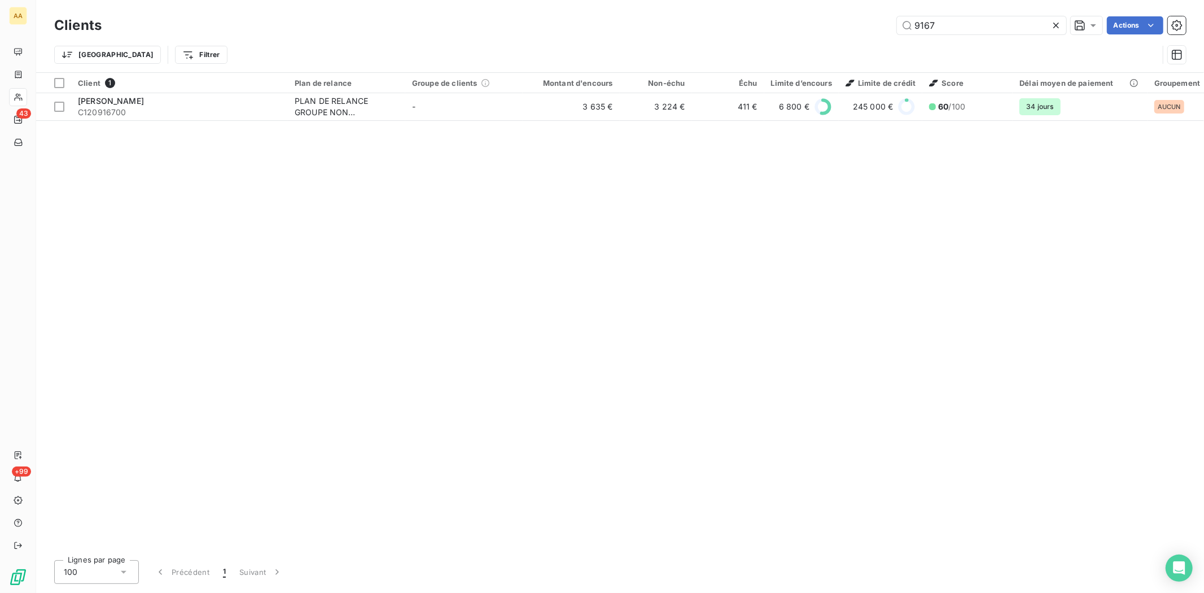
drag, startPoint x: 955, startPoint y: 27, endPoint x: 860, endPoint y: 27, distance: 94.8
click at [860, 27] on div "9167 Actions" at bounding box center [650, 25] width 1071 height 18
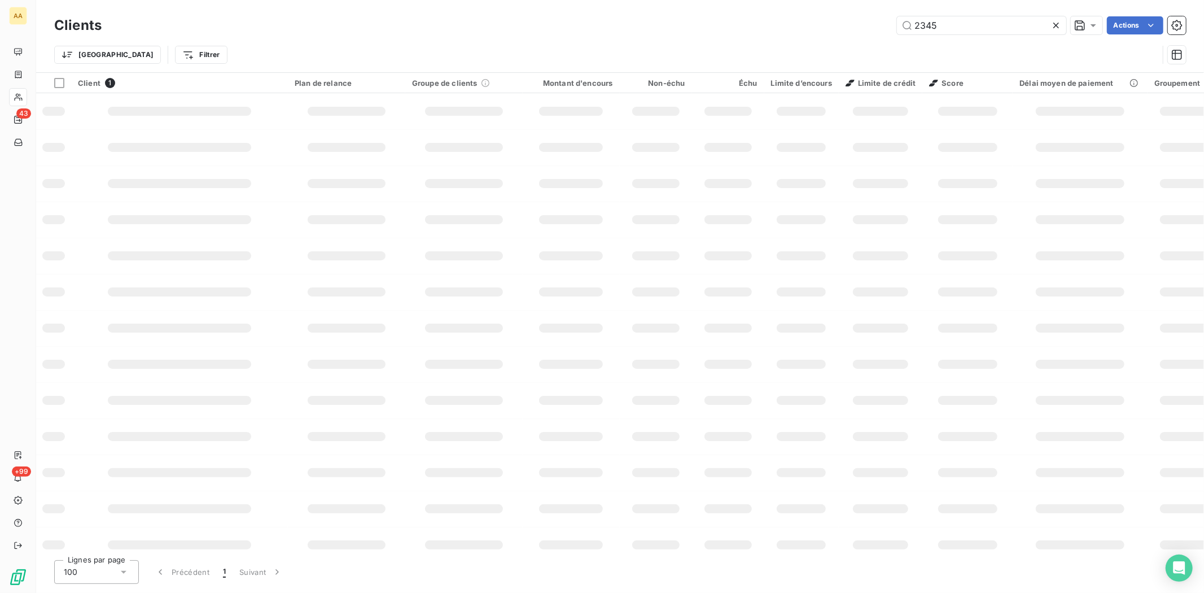
type input "2345"
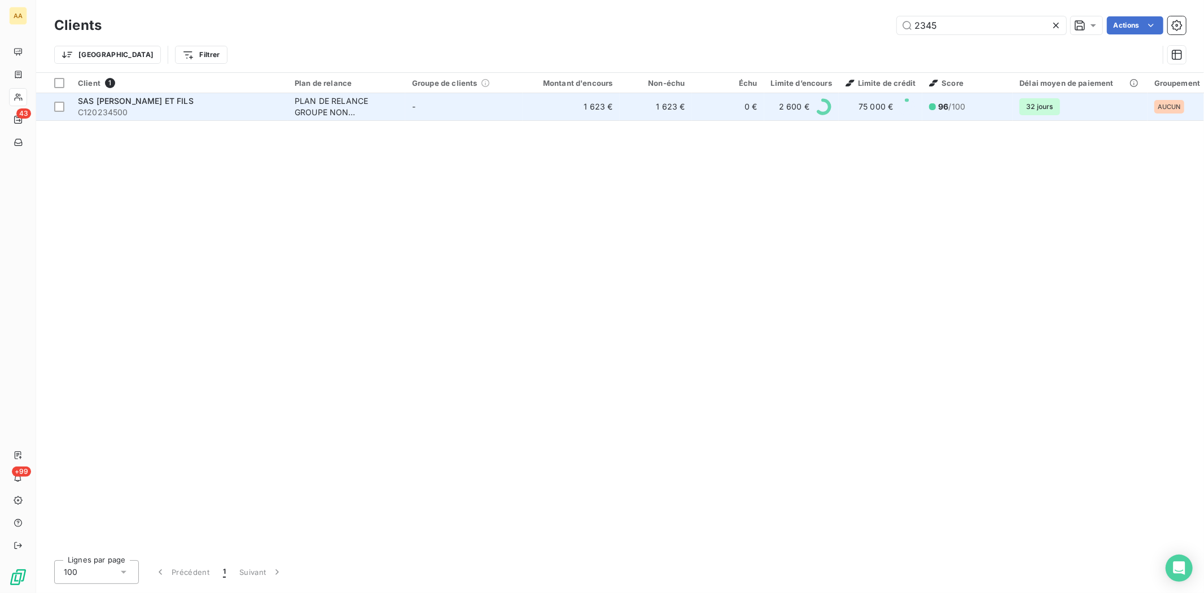
click at [102, 113] on span "C120234500" at bounding box center [179, 112] width 203 height 11
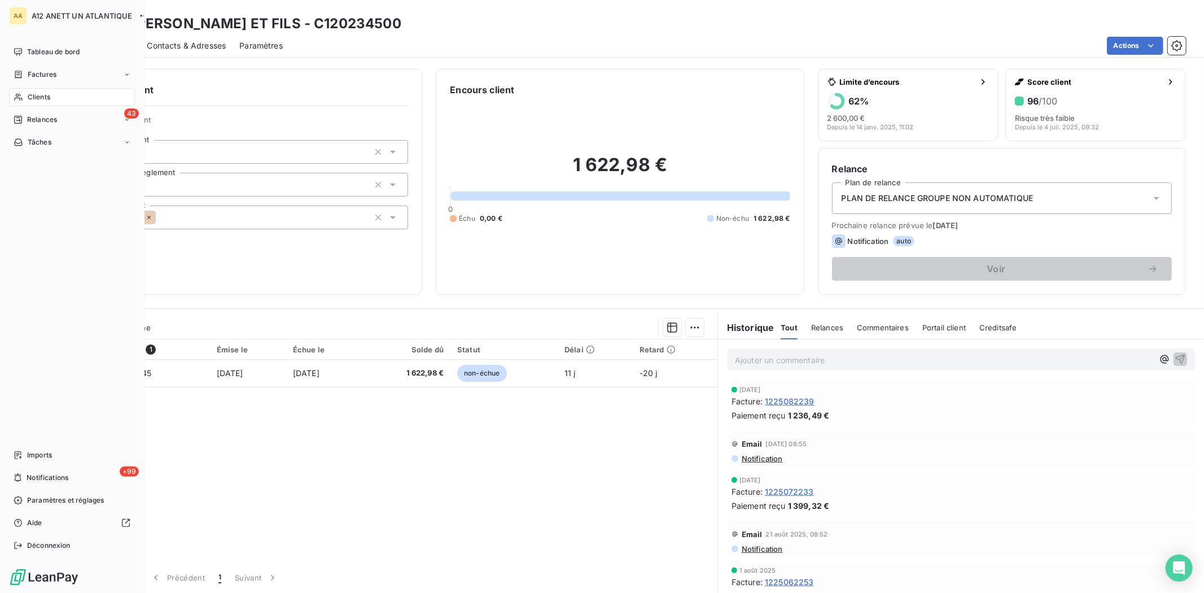
click at [34, 94] on span "Clients" at bounding box center [39, 97] width 23 height 10
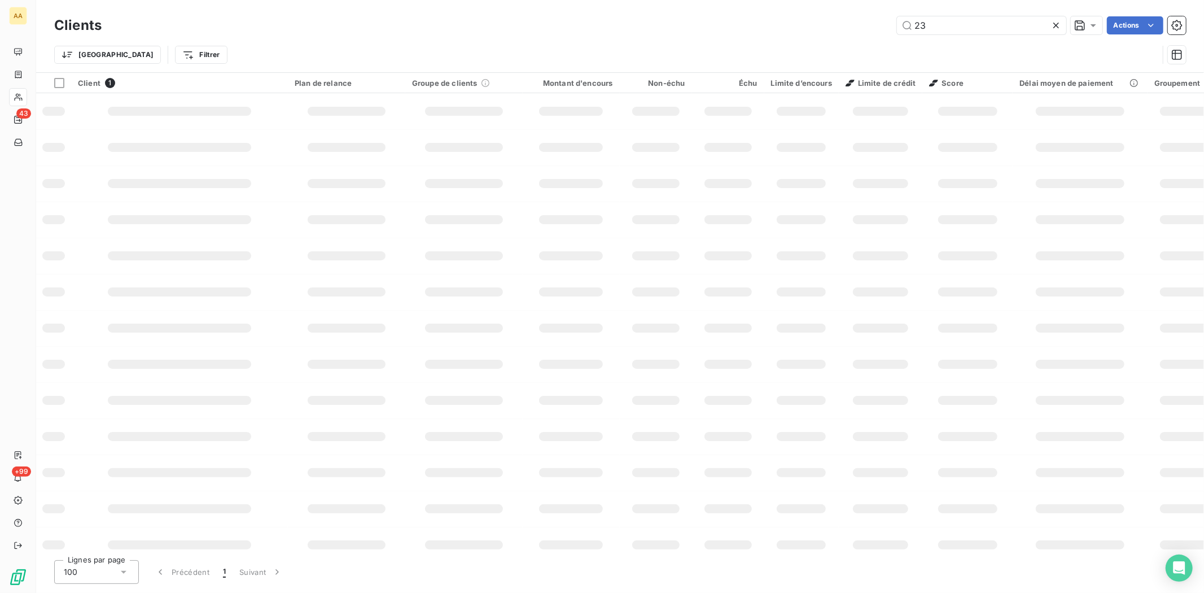
type input "2"
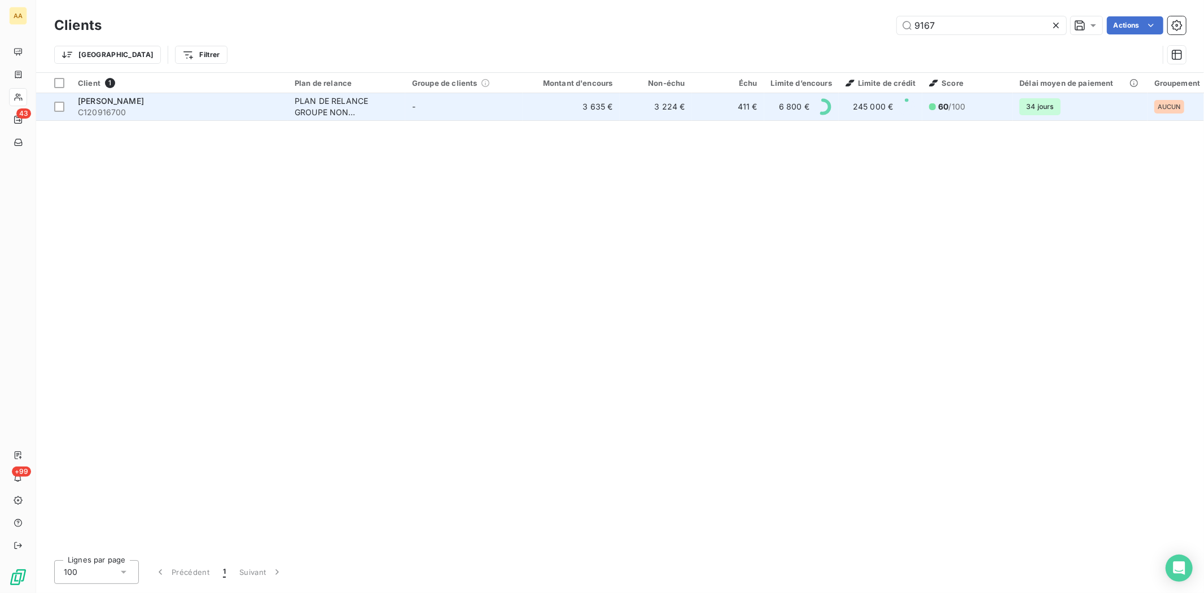
type input "9167"
click at [112, 108] on span "C120916700" at bounding box center [179, 112] width 203 height 11
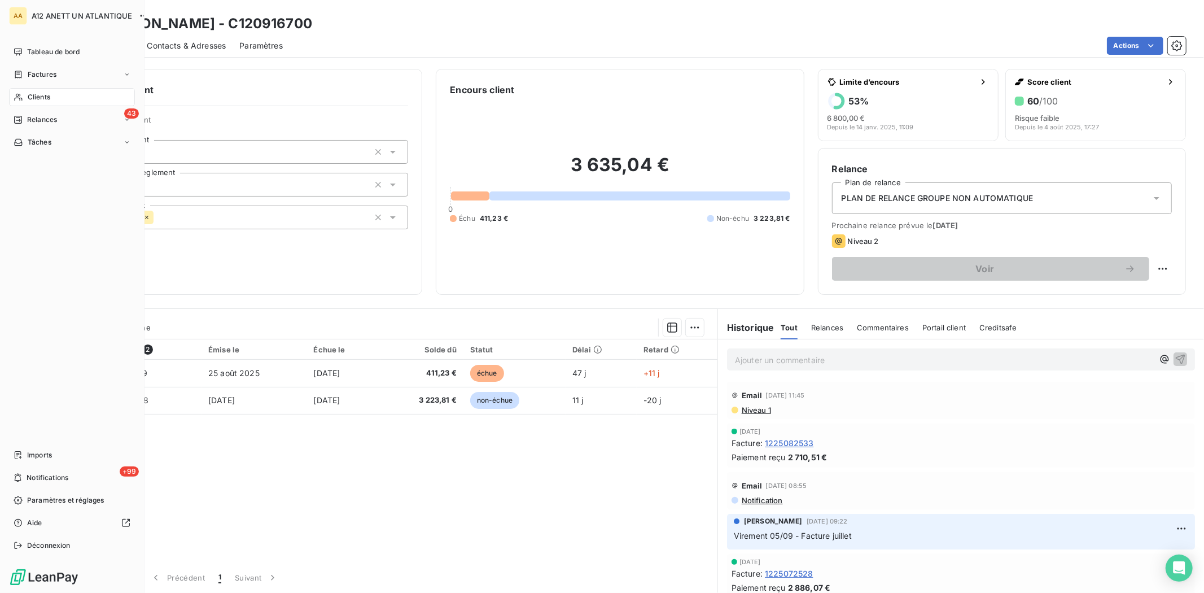
click at [36, 97] on span "Clients" at bounding box center [39, 97] width 23 height 10
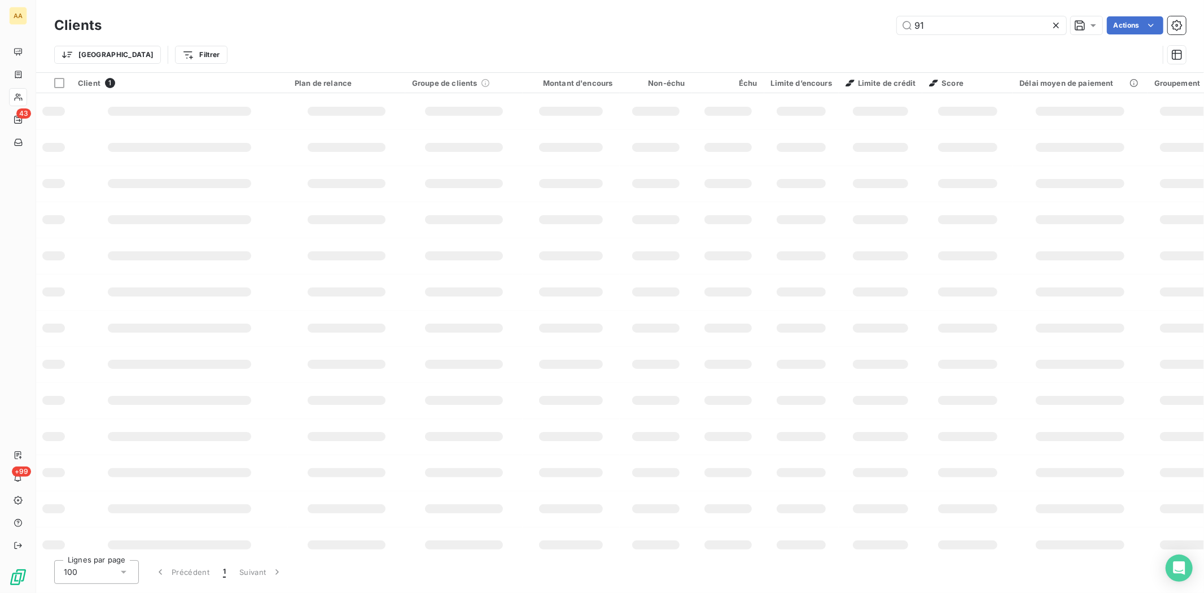
type input "9"
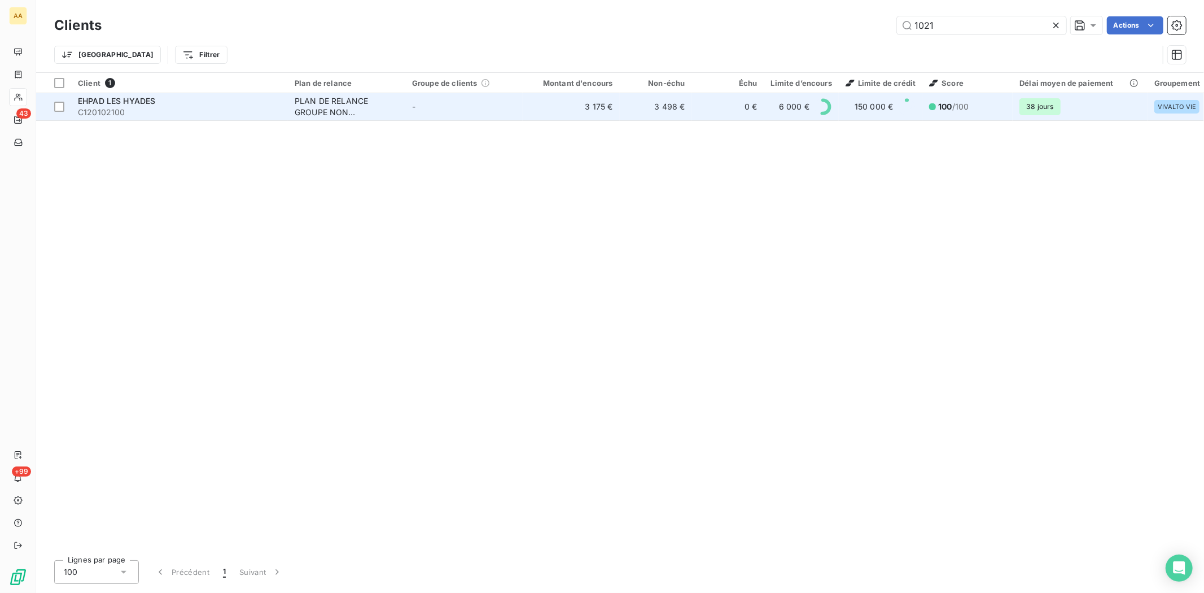
type input "1021"
click at [106, 111] on span "C120102100" at bounding box center [179, 112] width 203 height 11
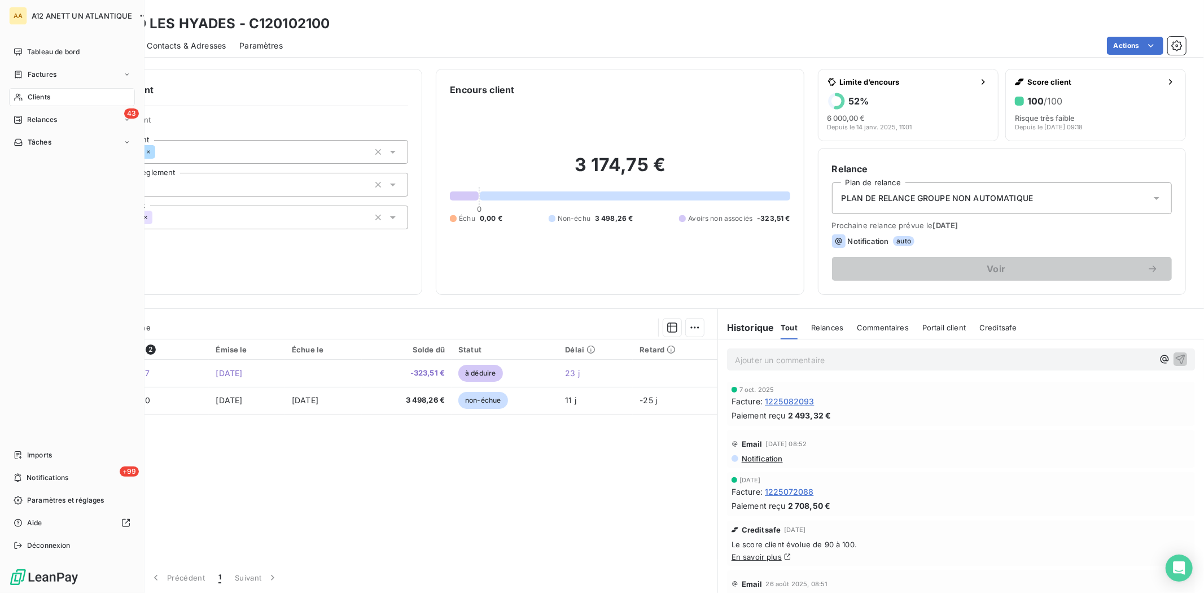
click at [47, 89] on div "Clients" at bounding box center [72, 97] width 126 height 18
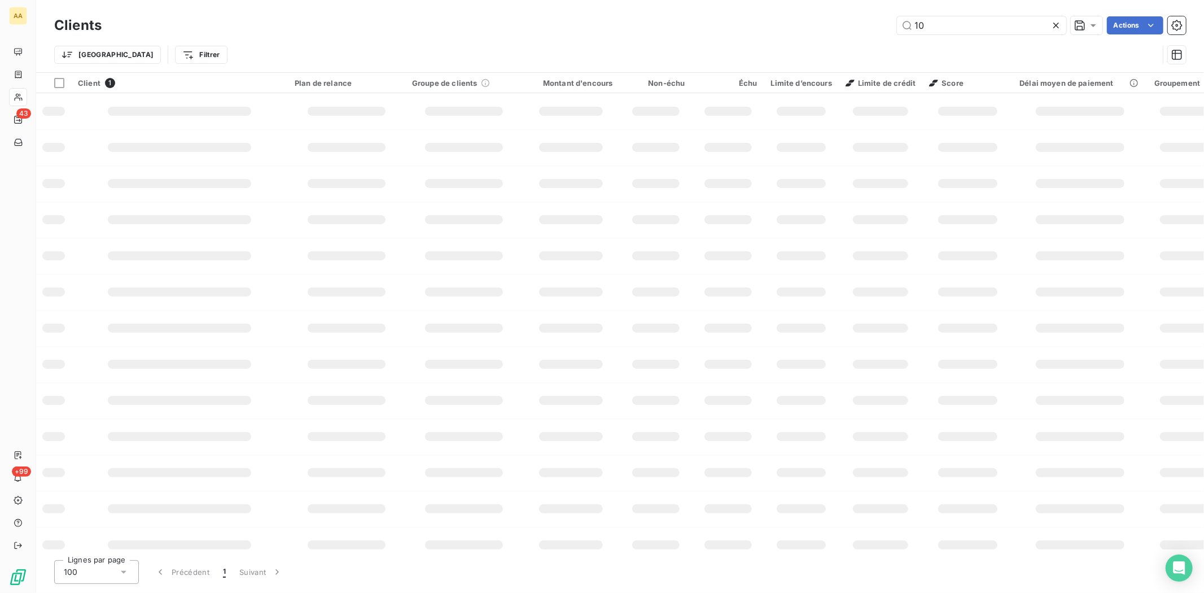
type input "1"
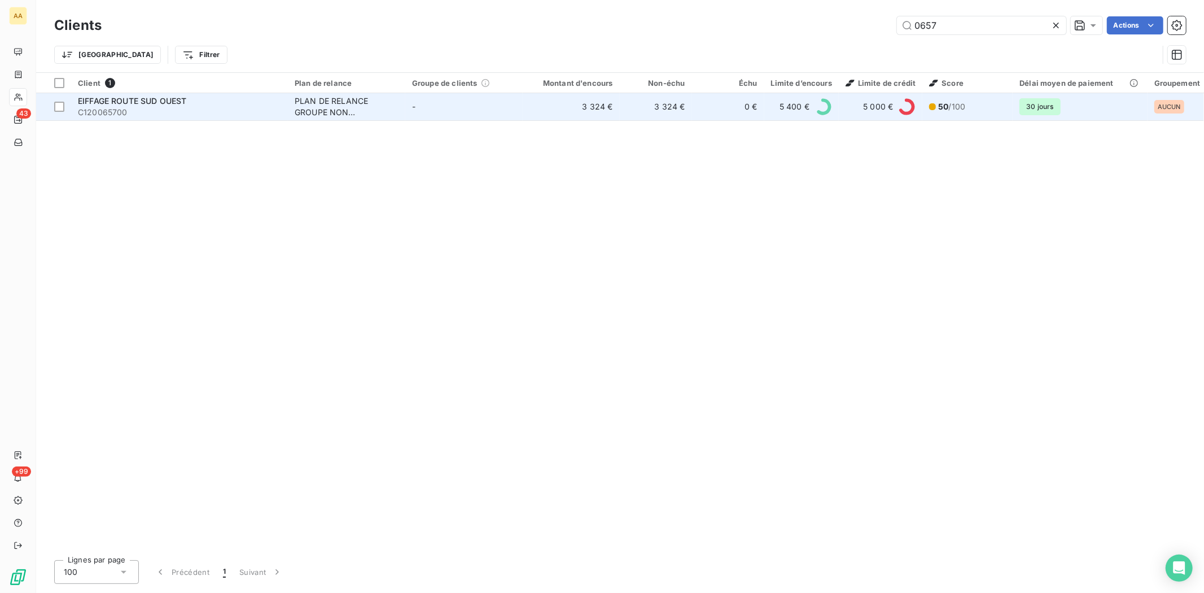
type input "0657"
click at [134, 115] on span "C120065700" at bounding box center [179, 112] width 203 height 11
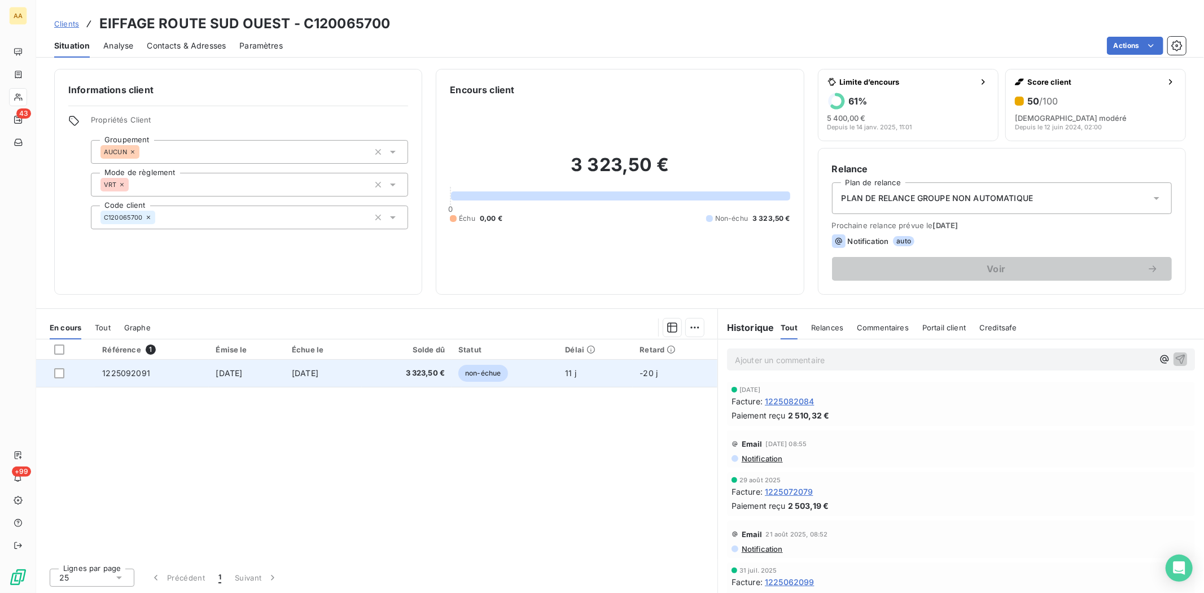
click at [121, 367] on td "1225092091" at bounding box center [151, 372] width 113 height 27
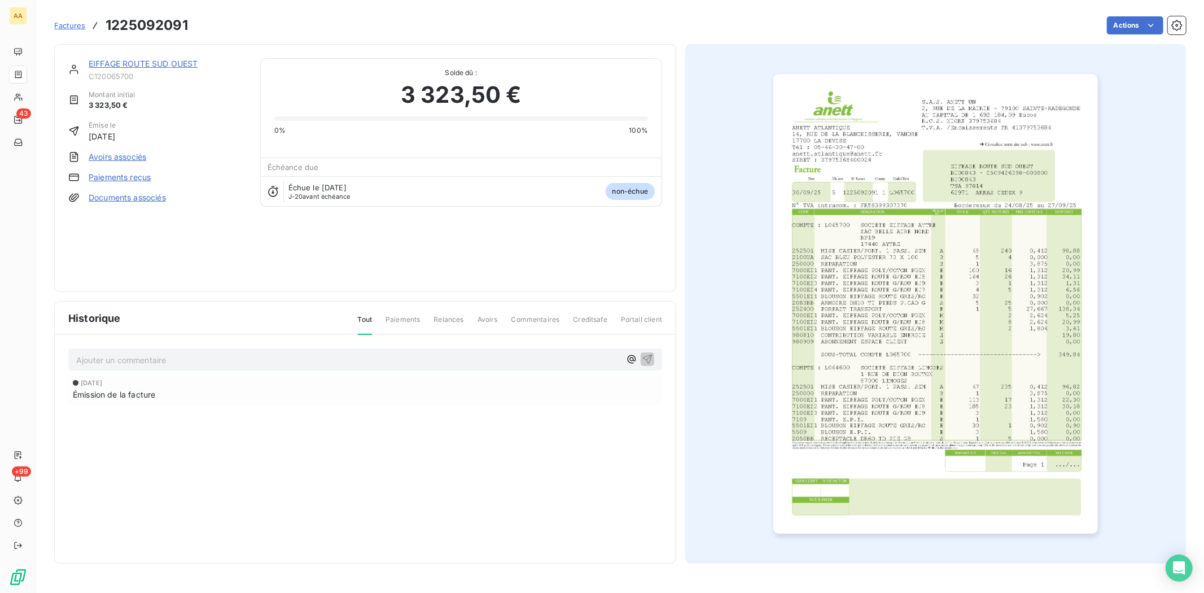
click at [827, 293] on img "button" at bounding box center [935, 303] width 325 height 459
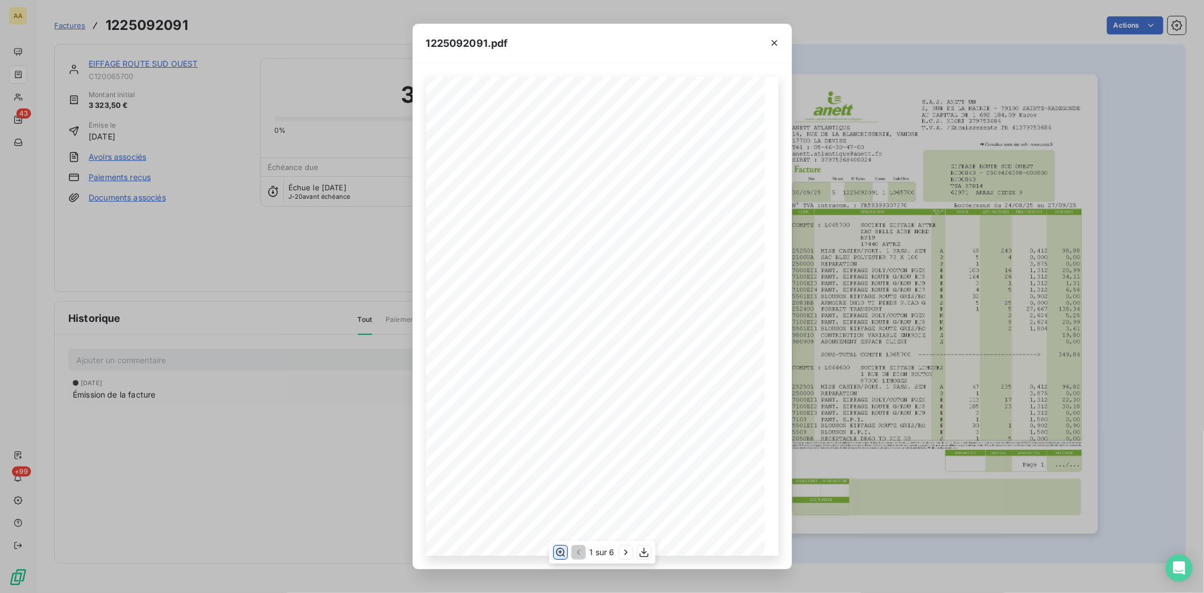
click at [559, 553] on icon "button" at bounding box center [559, 551] width 11 height 11
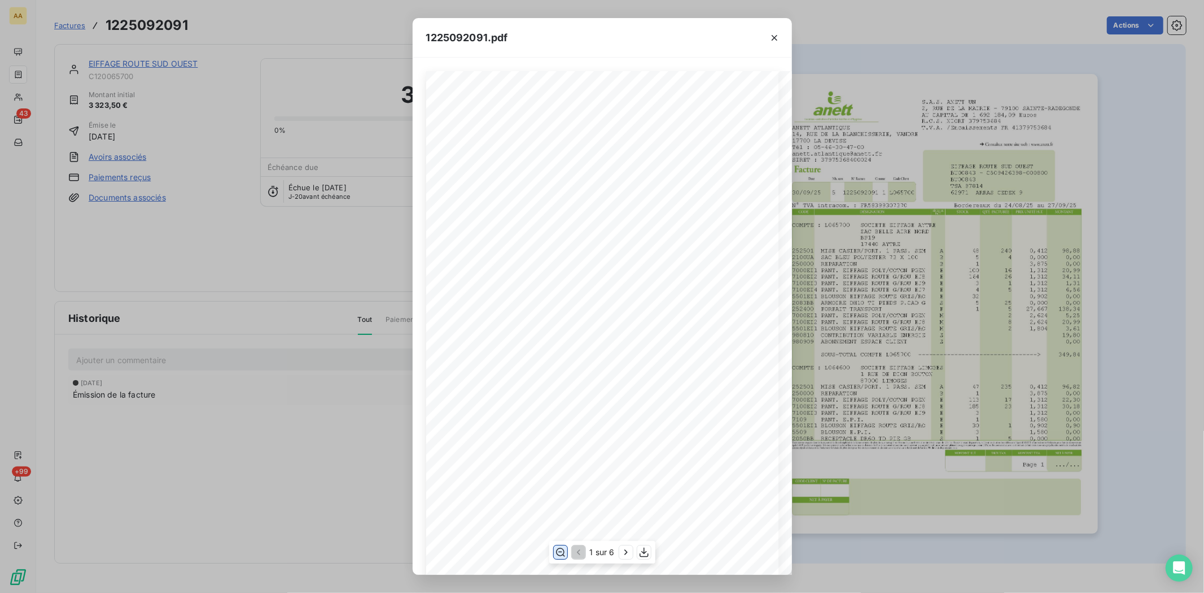
click at [559, 553] on icon "button" at bounding box center [559, 551] width 11 height 11
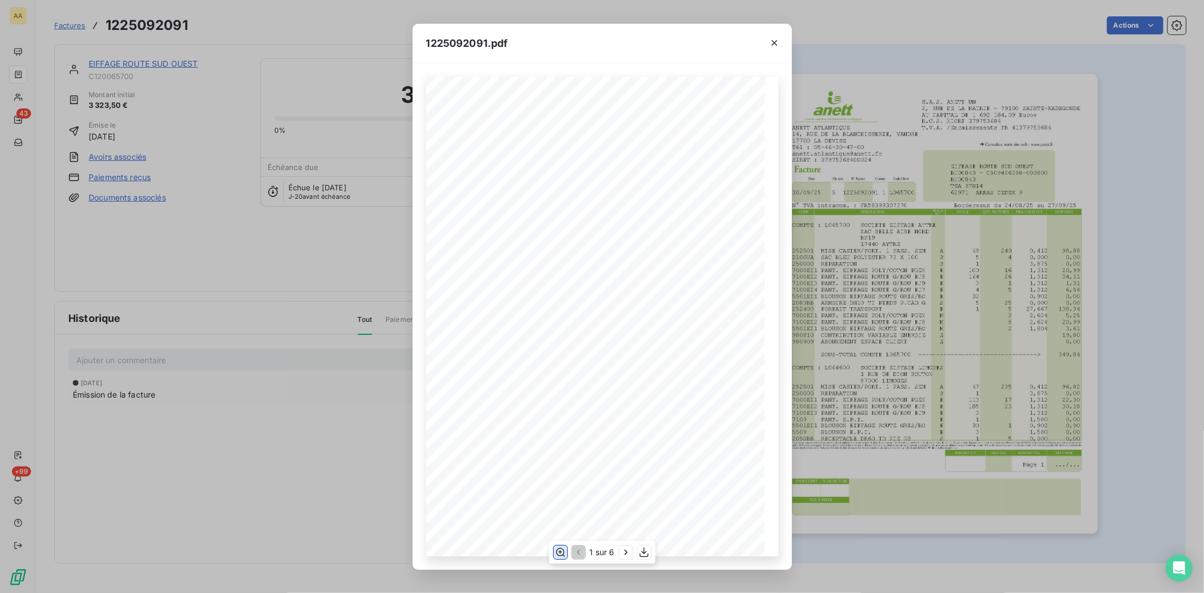
click at [559, 553] on icon "button" at bounding box center [559, 551] width 11 height 11
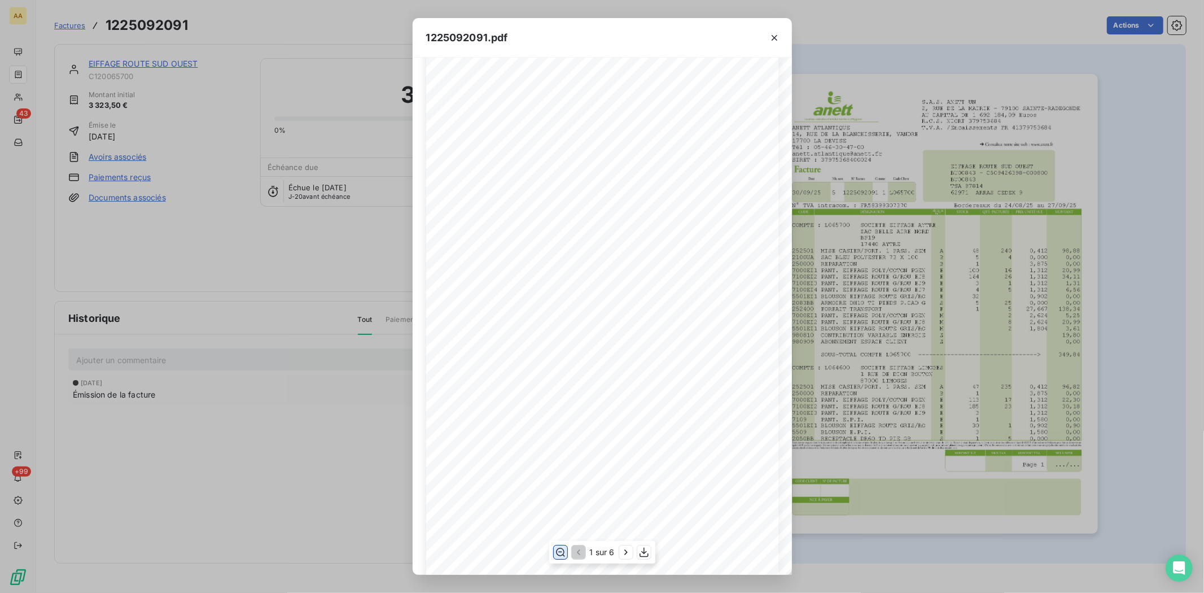
scroll to position [313, 0]
click at [625, 553] on icon "button" at bounding box center [625, 551] width 3 height 5
click at [622, 547] on icon "button" at bounding box center [626, 551] width 11 height 11
click at [771, 34] on icon "button" at bounding box center [774, 37] width 11 height 11
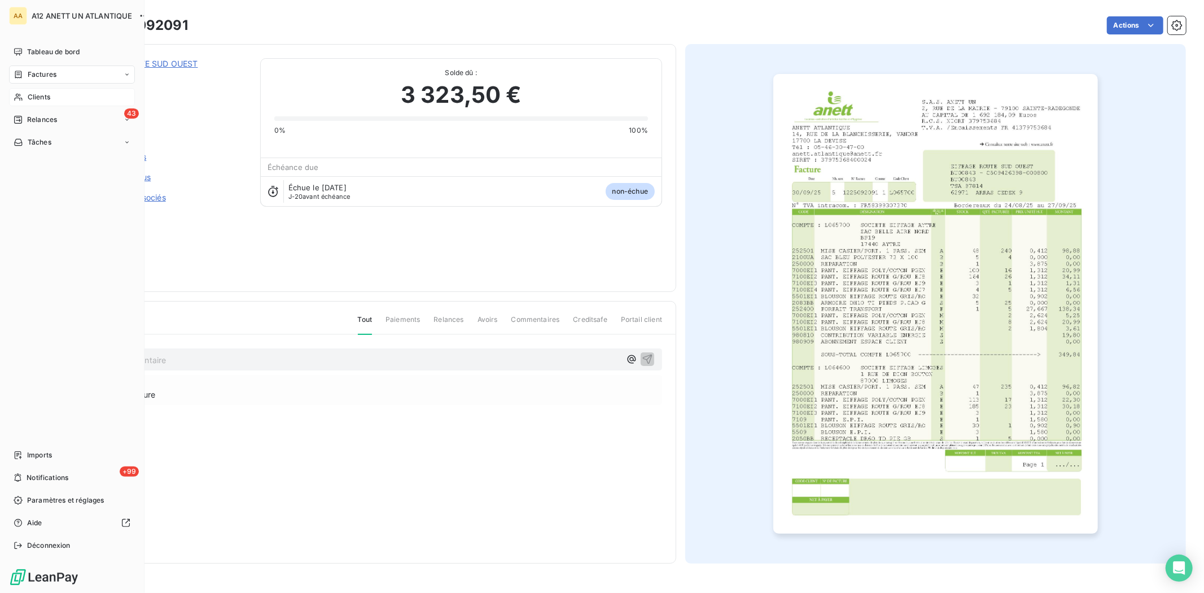
click at [47, 92] on span "Clients" at bounding box center [39, 97] width 23 height 10
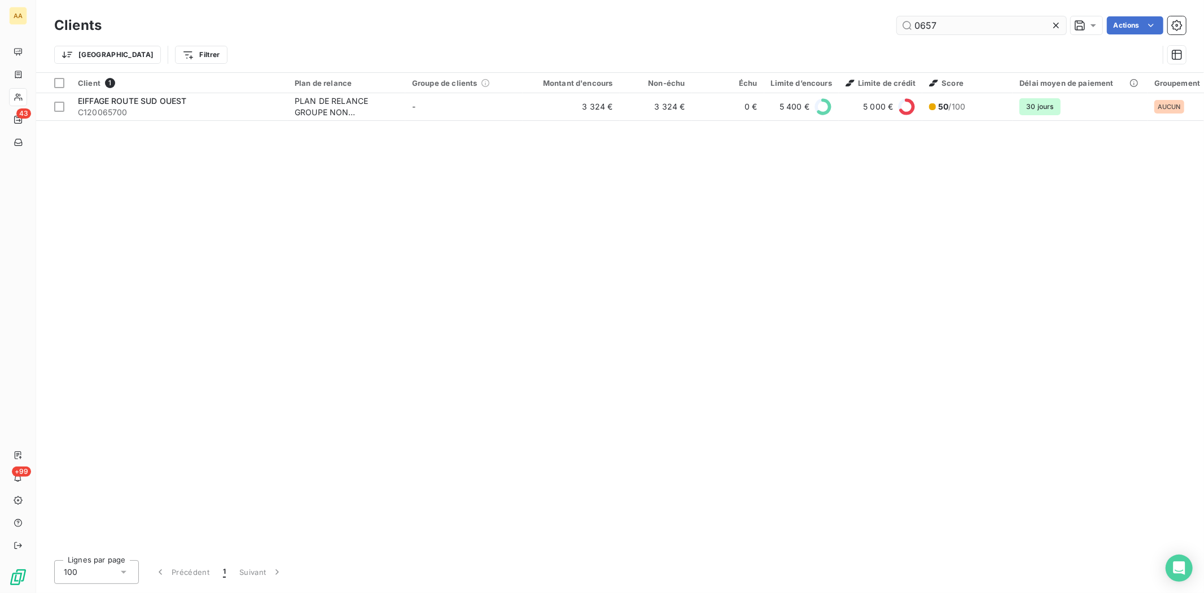
drag, startPoint x: 958, startPoint y: 25, endPoint x: 910, endPoint y: 25, distance: 48.5
click at [910, 25] on input "0657" at bounding box center [981, 25] width 169 height 18
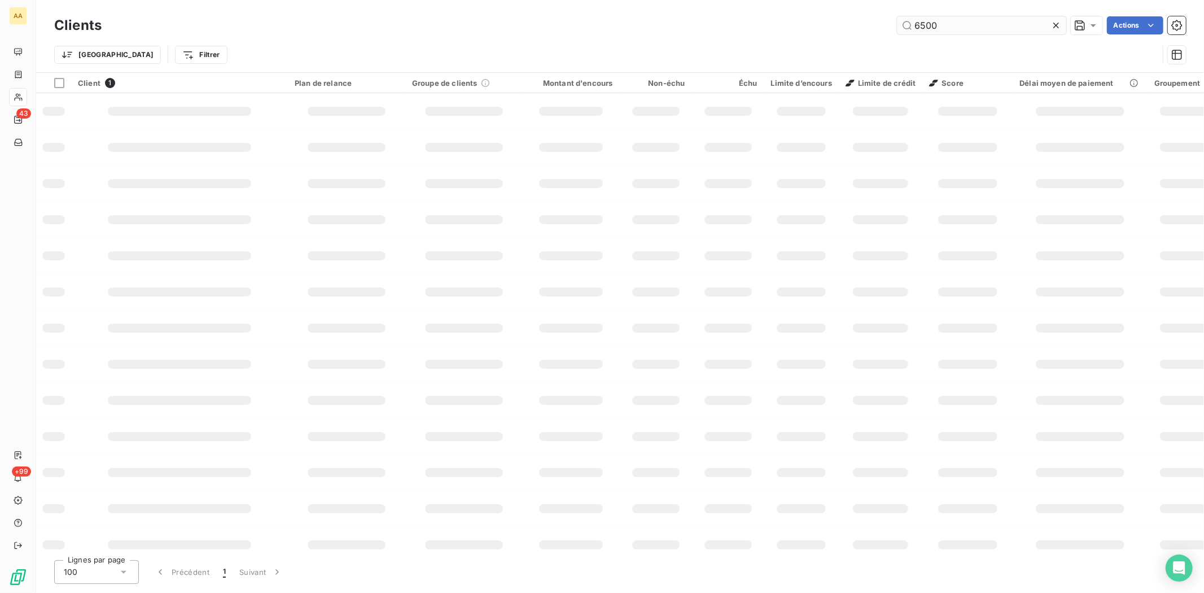
type input "6500"
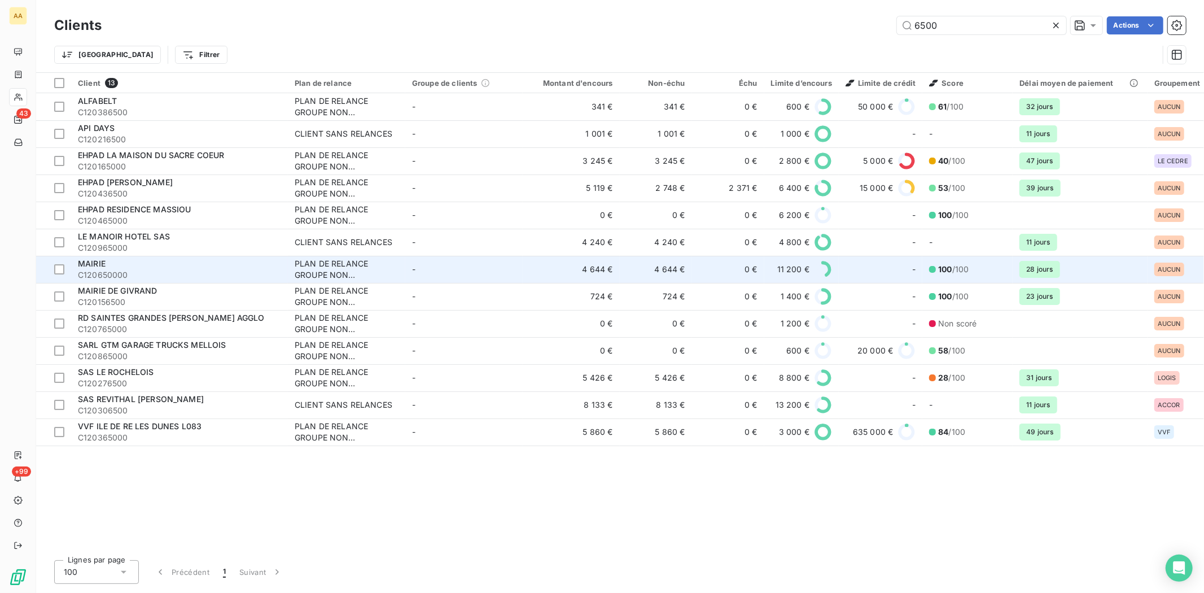
click at [121, 279] on span "C120650000" at bounding box center [179, 274] width 203 height 11
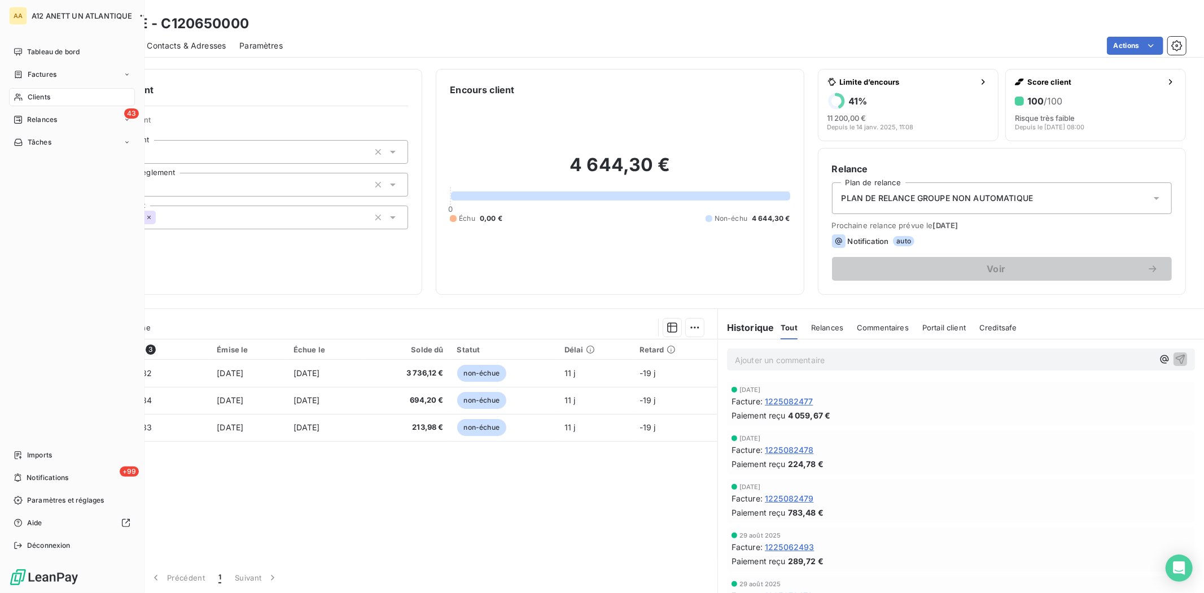
click at [42, 96] on span "Clients" at bounding box center [39, 97] width 23 height 10
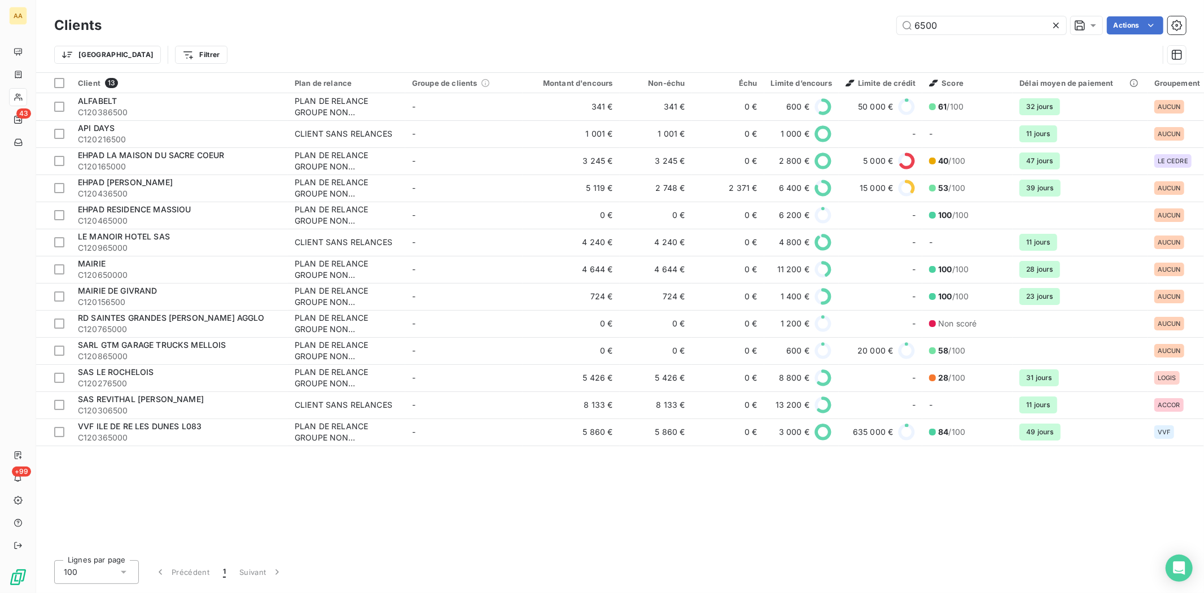
drag, startPoint x: 967, startPoint y: 21, endPoint x: 832, endPoint y: 25, distance: 134.9
click at [834, 26] on div "6500 Actions" at bounding box center [650, 25] width 1071 height 18
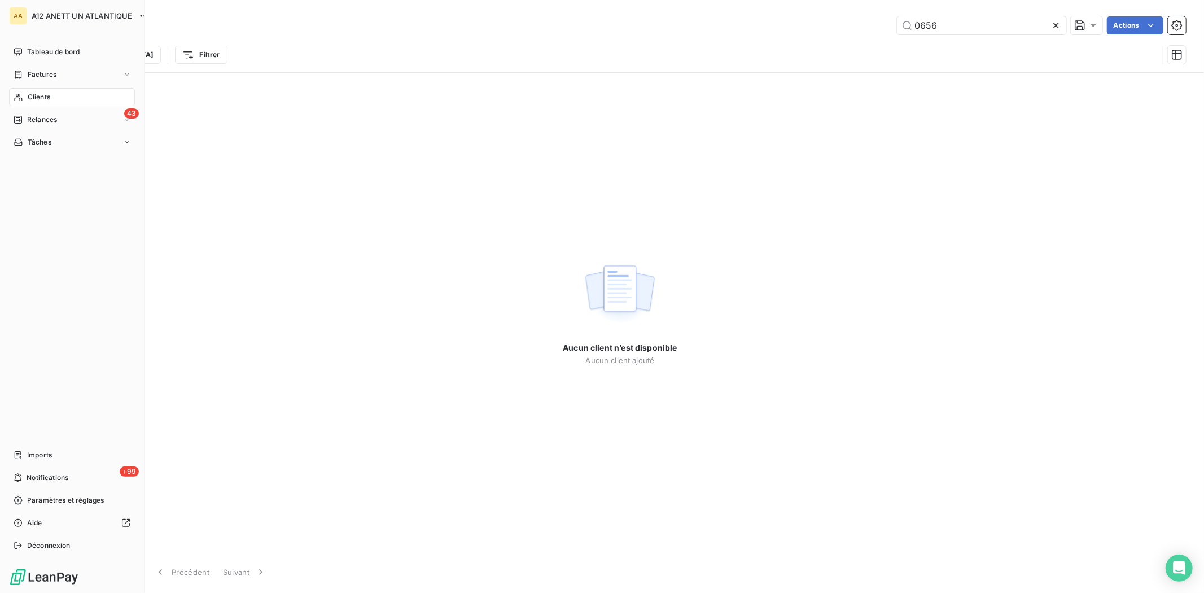
click at [29, 99] on span "Clients" at bounding box center [39, 97] width 23 height 10
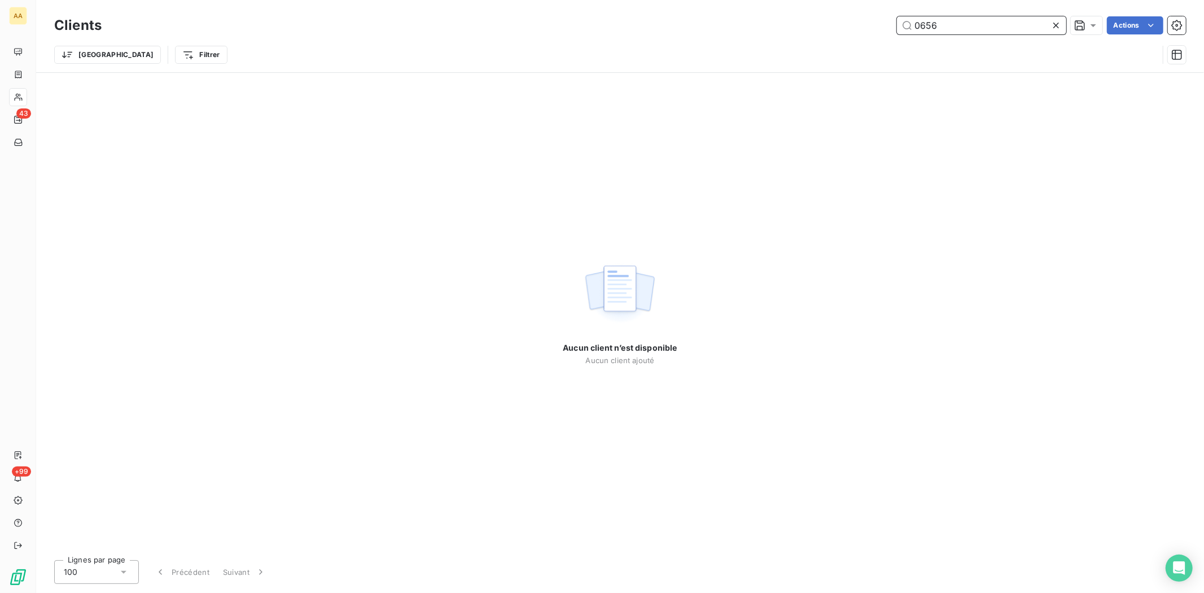
click at [941, 21] on input "0656" at bounding box center [981, 25] width 169 height 18
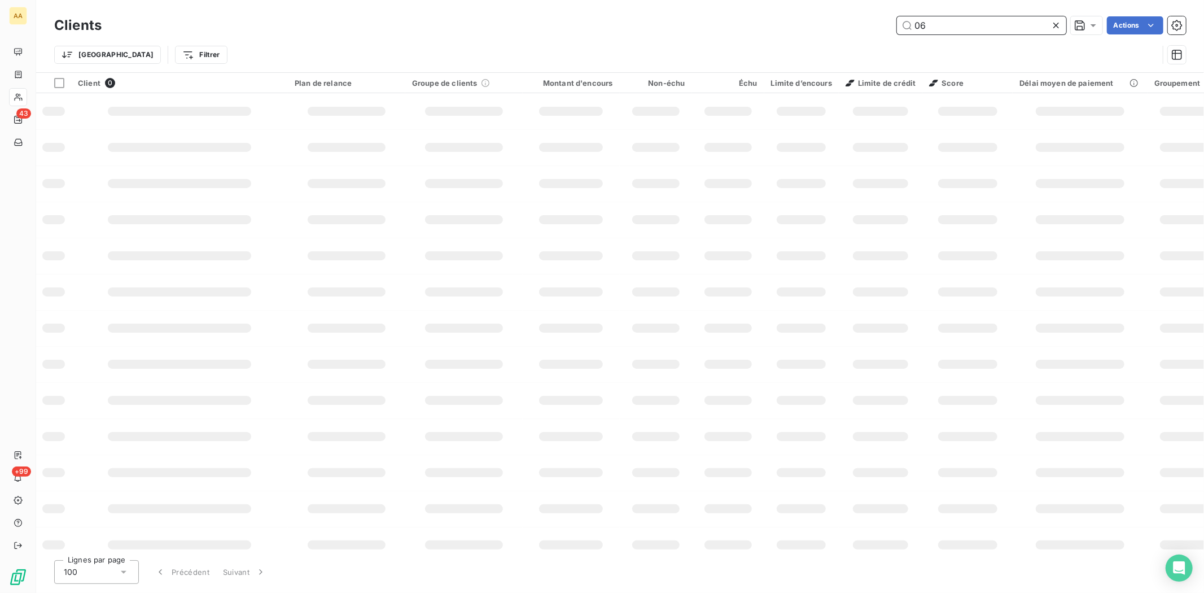
type input "0"
type input "2147"
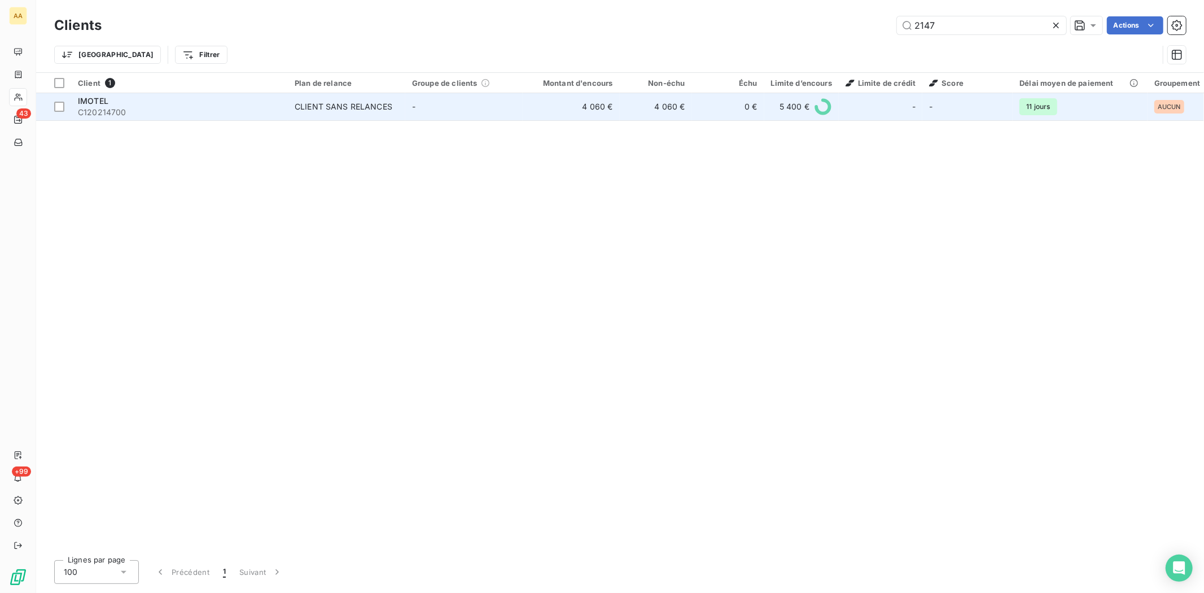
click at [103, 99] on span "IMOTEL" at bounding box center [93, 101] width 30 height 10
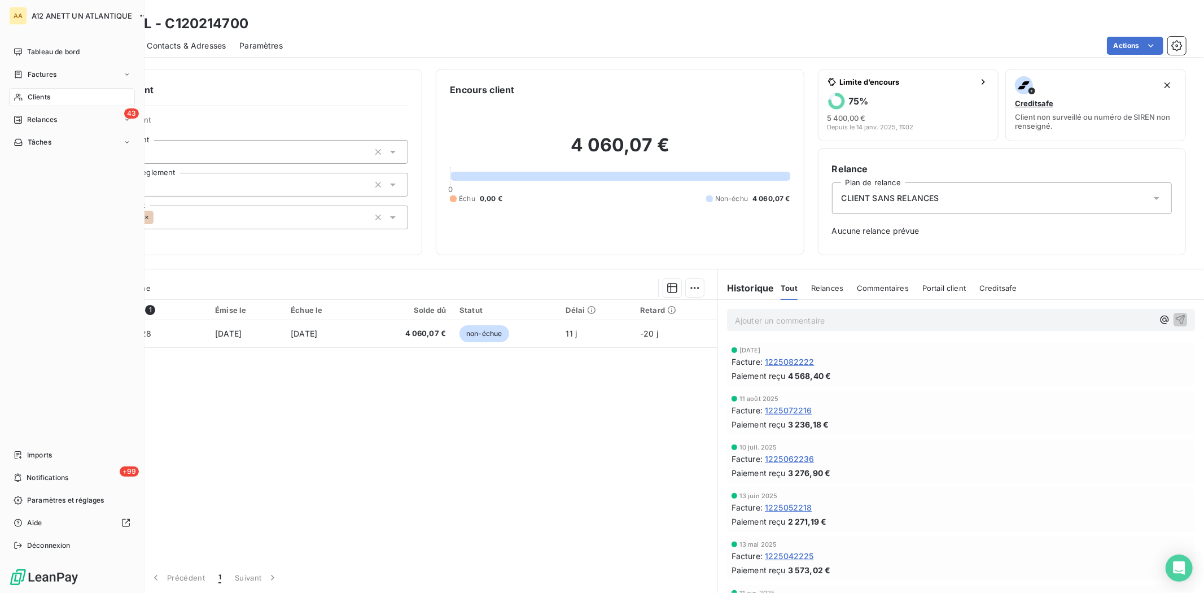
click at [36, 96] on span "Clients" at bounding box center [39, 97] width 23 height 10
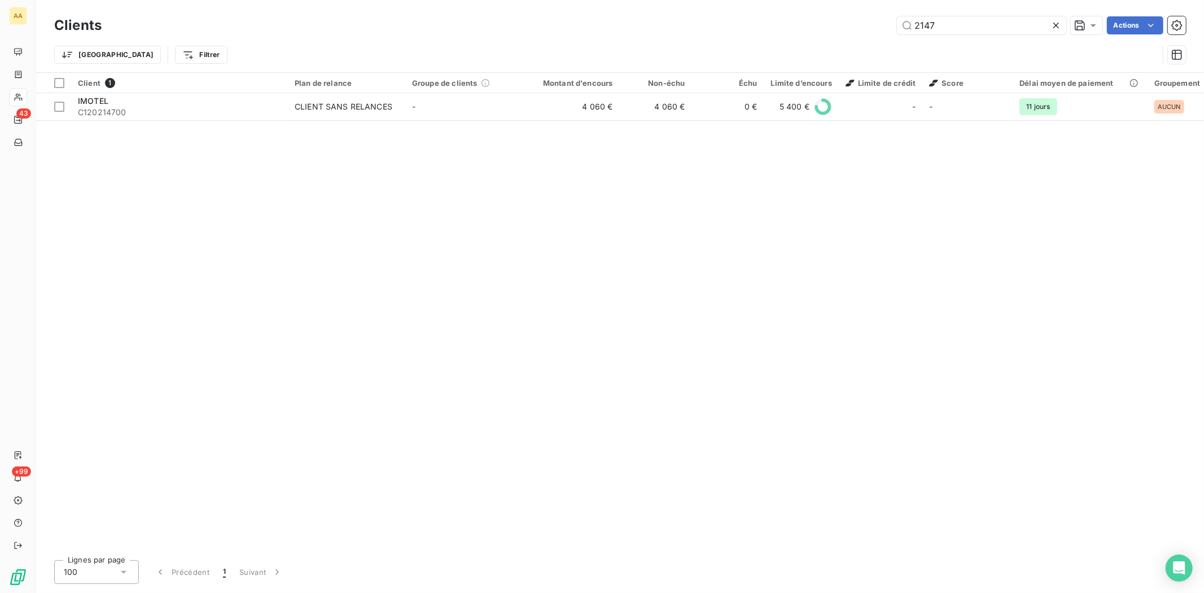
drag, startPoint x: 949, startPoint y: 21, endPoint x: 838, endPoint y: 21, distance: 110.6
click at [838, 21] on div "2147 Actions" at bounding box center [650, 25] width 1071 height 18
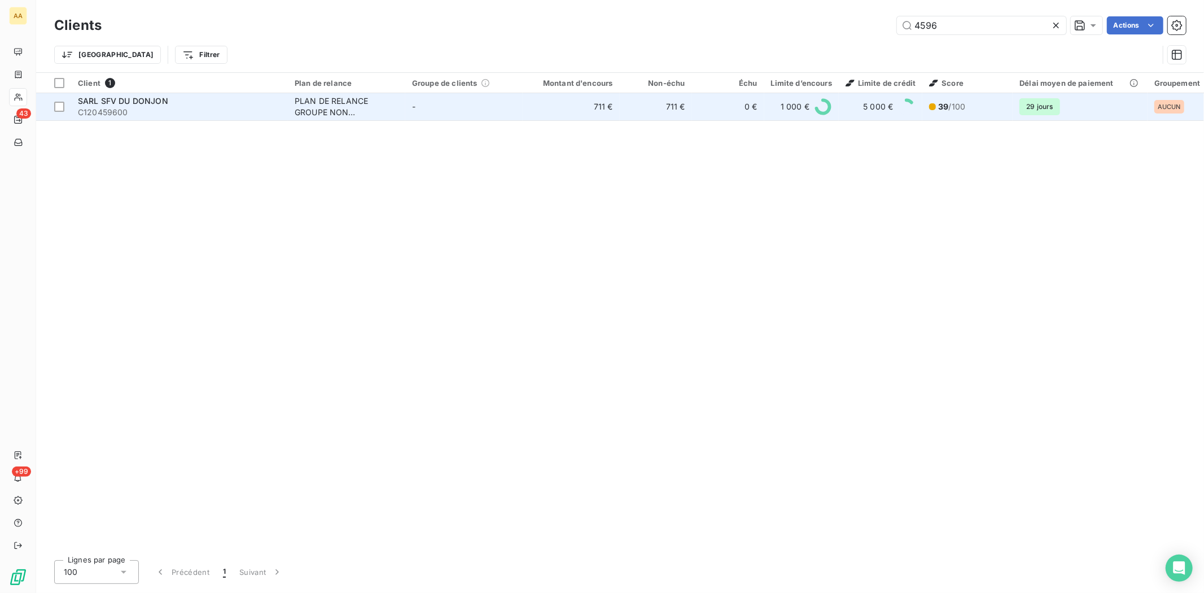
type input "4596"
click at [113, 107] on span "C120459600" at bounding box center [179, 112] width 203 height 11
